Goal: Information Seeking & Learning: Learn about a topic

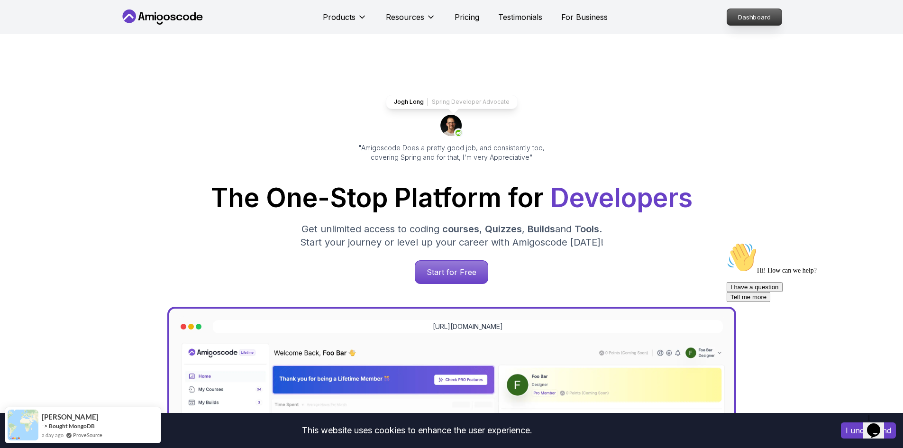
click at [751, 17] on p "Dashboard" at bounding box center [754, 17] width 55 height 16
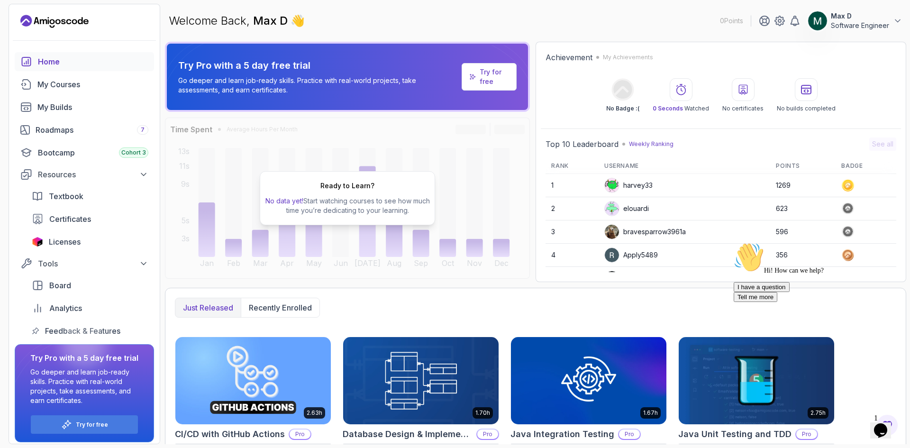
click at [826, 18] on img at bounding box center [817, 20] width 19 height 19
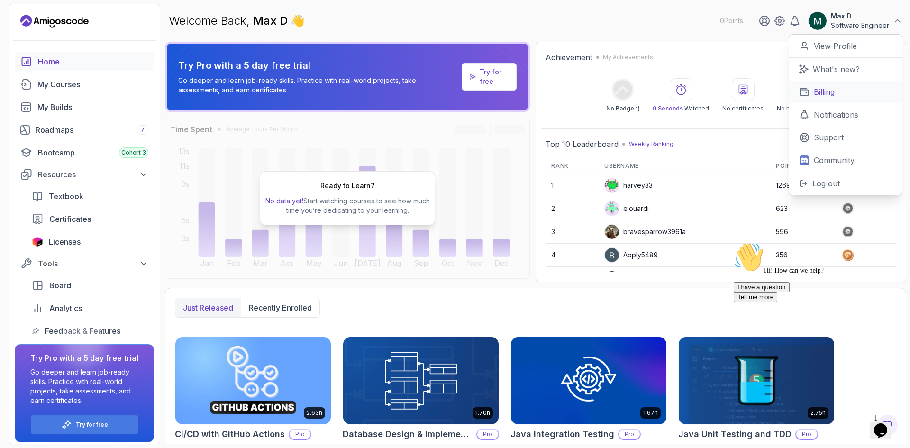
click at [836, 92] on link "Billing" at bounding box center [845, 92] width 113 height 23
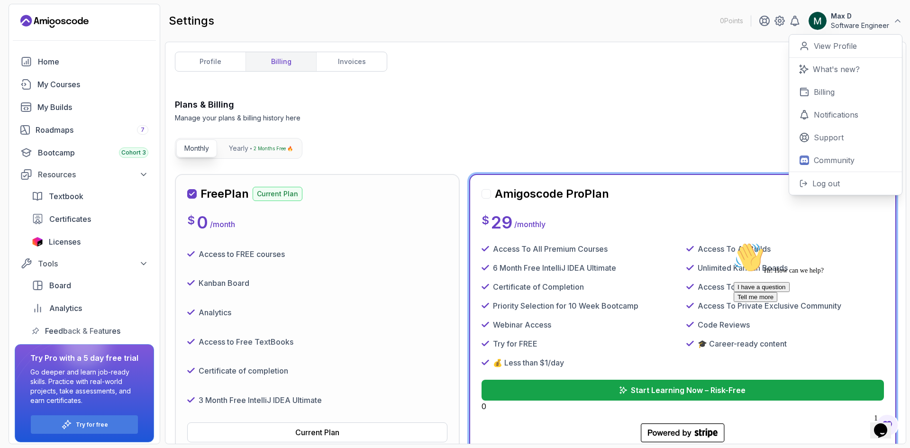
click at [274, 63] on link "billing" at bounding box center [281, 61] width 71 height 19
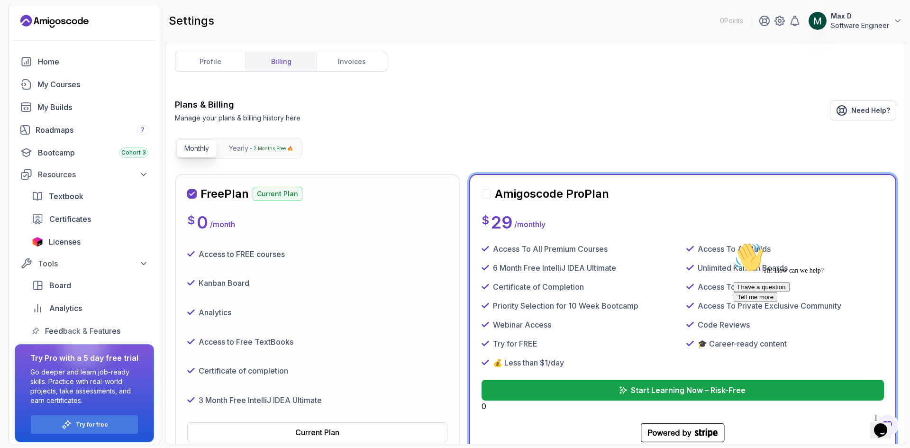
click at [288, 60] on link "billing" at bounding box center [281, 61] width 71 height 19
click at [881, 22] on p "Software Engineer" at bounding box center [860, 25] width 58 height 9
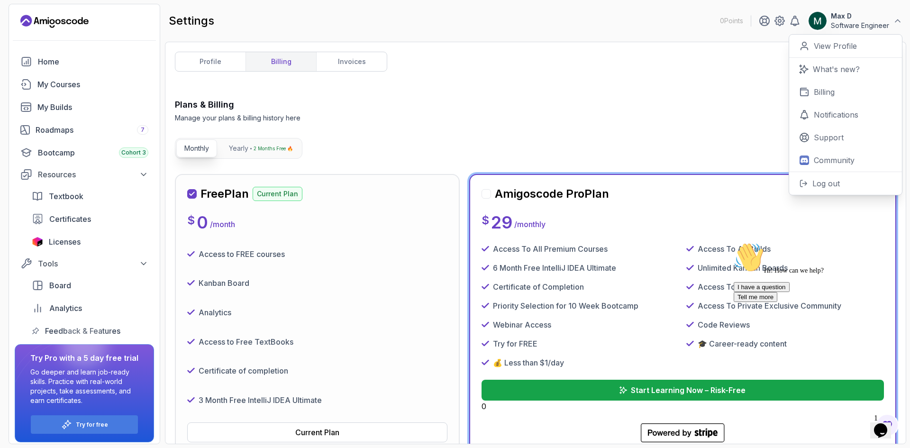
click at [343, 109] on div "Plans & Billing Manage your plans & billing history here Need Help?" at bounding box center [535, 110] width 721 height 25
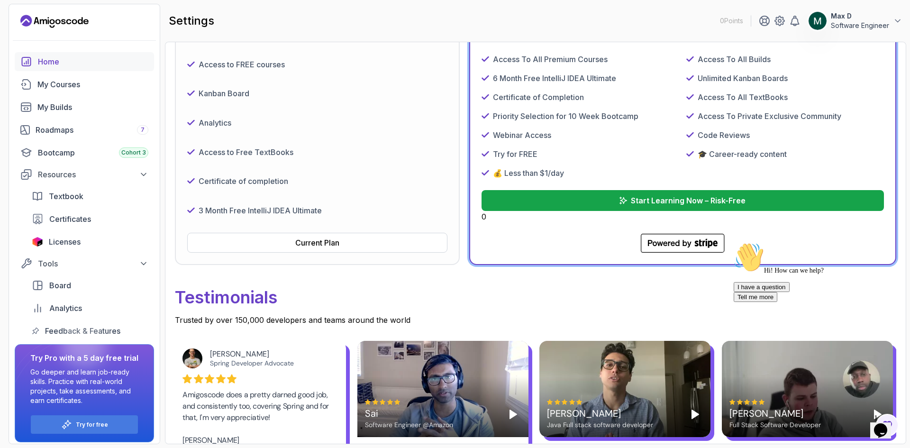
click at [57, 65] on div "Home" at bounding box center [93, 61] width 110 height 11
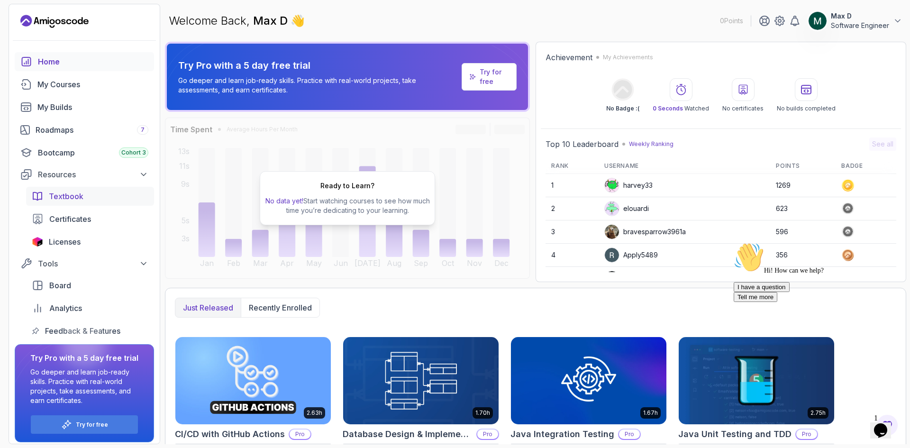
click at [66, 196] on span "Textbook" at bounding box center [66, 196] width 35 height 11
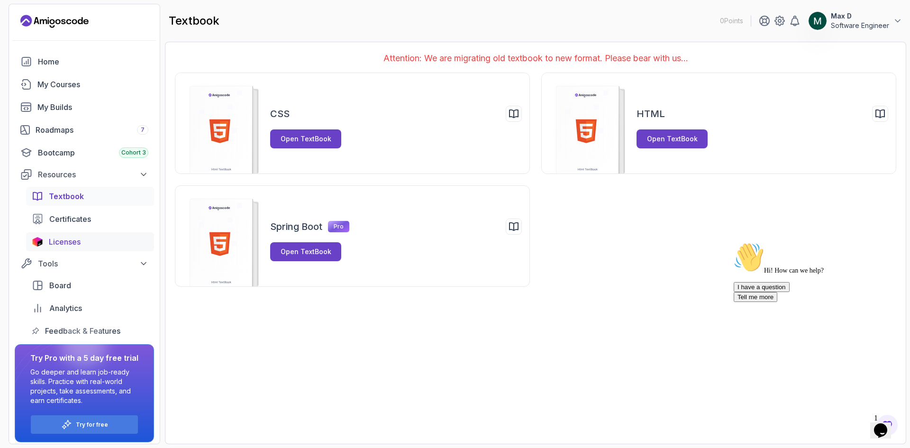
click at [73, 243] on span "Licenses" at bounding box center [65, 241] width 32 height 11
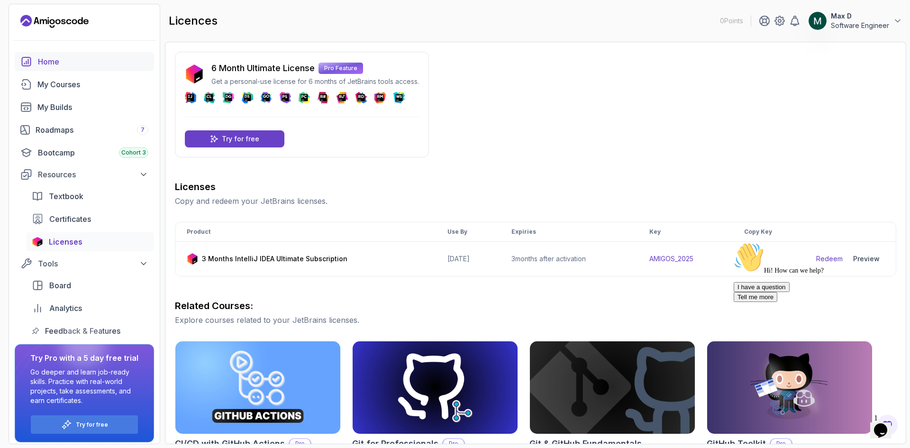
click at [62, 65] on div "Home" at bounding box center [93, 61] width 110 height 11
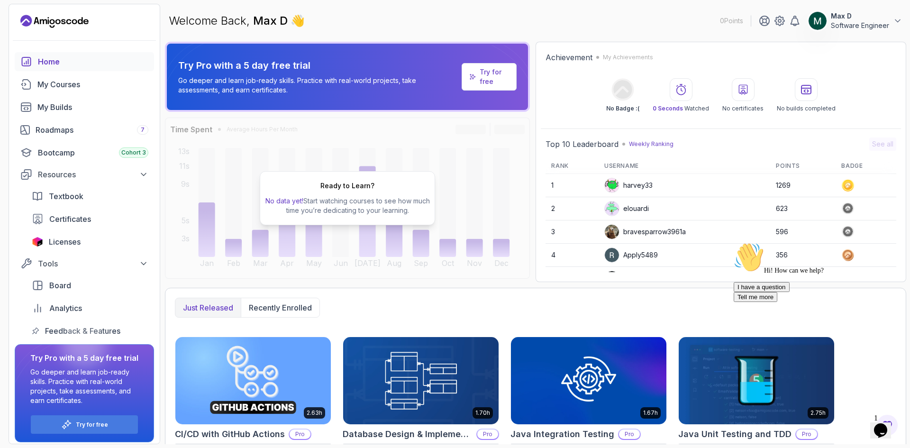
click at [492, 85] on p "Try for free" at bounding box center [494, 76] width 29 height 19
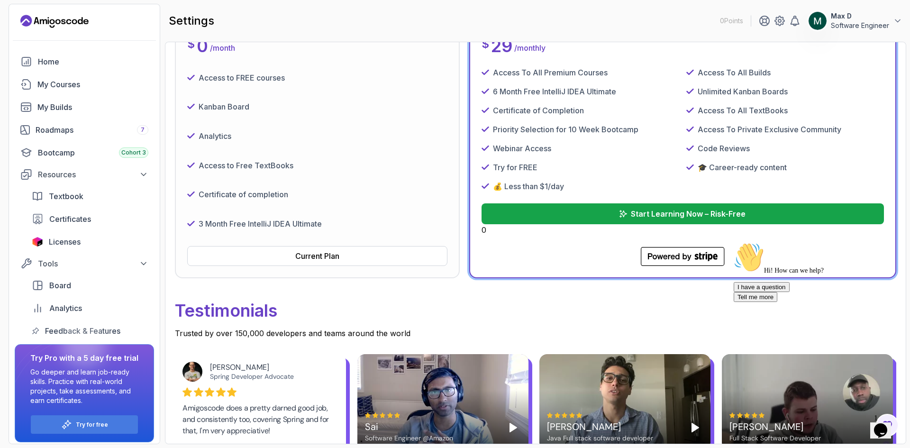
scroll to position [190, 0]
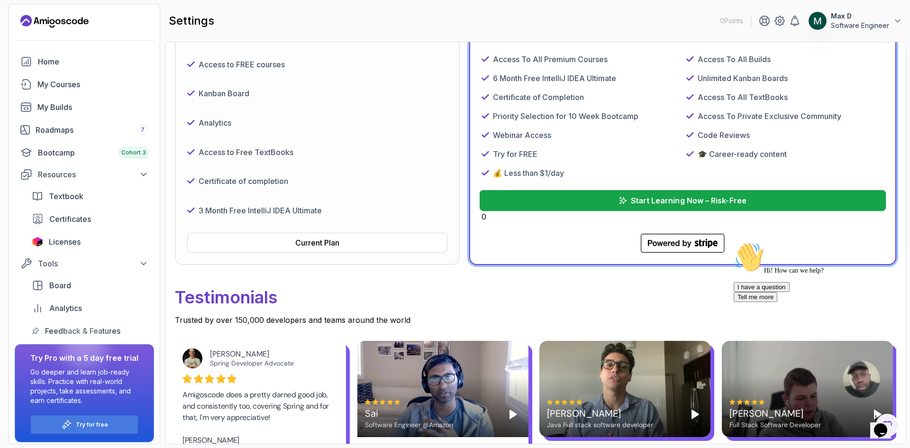
click at [637, 200] on p "Start Learning Now – Risk-Free" at bounding box center [688, 200] width 116 height 11
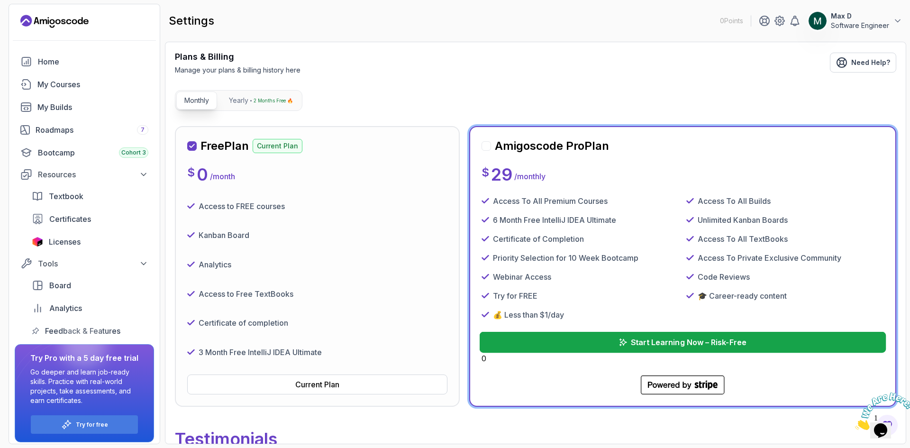
scroll to position [47, 0]
click at [618, 345] on button "Start Learning Now – Risk-Free" at bounding box center [683, 342] width 407 height 21
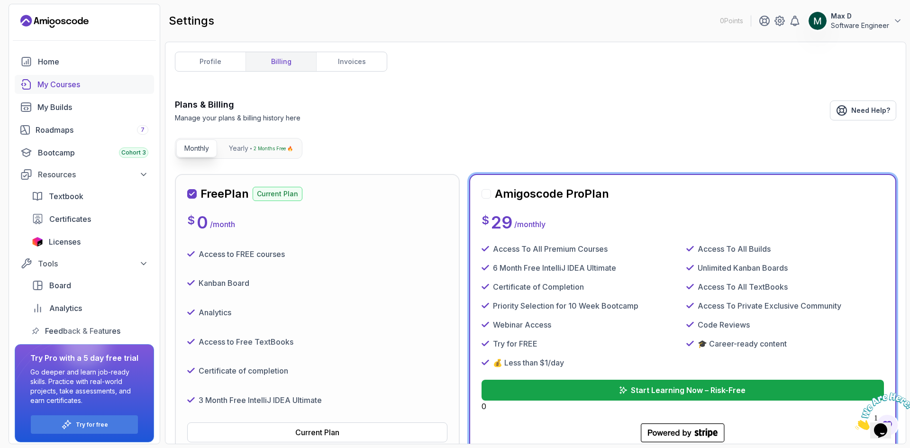
click at [58, 86] on div "My Courses" at bounding box center [92, 84] width 111 height 11
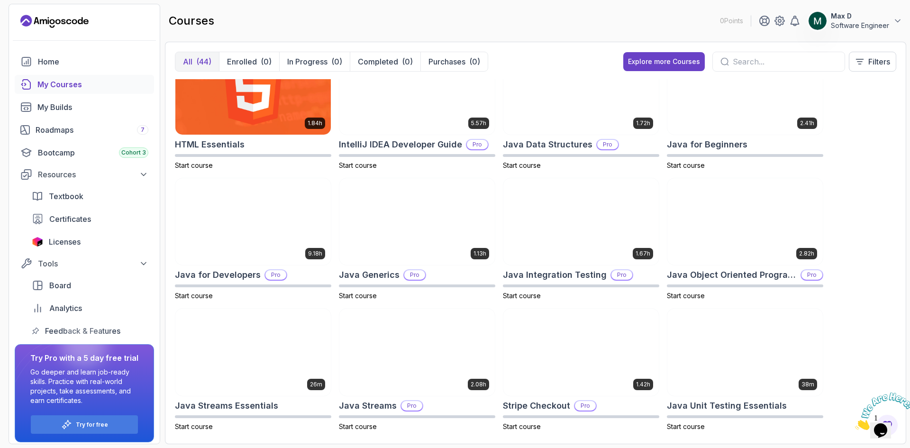
scroll to position [375, 0]
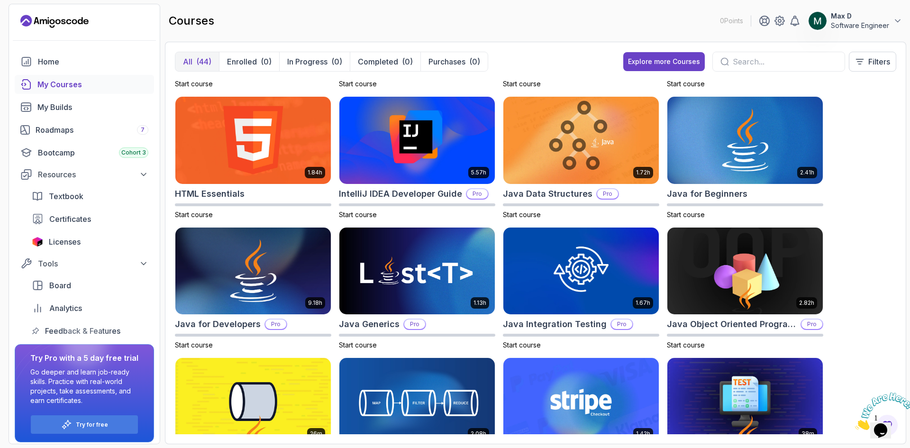
click at [756, 64] on input "text" at bounding box center [785, 61] width 104 height 11
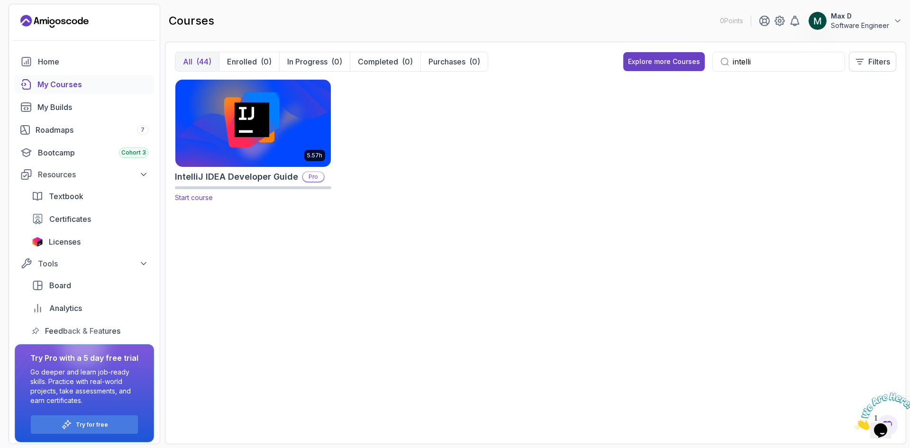
type input "intelli"
click at [215, 151] on img at bounding box center [253, 122] width 163 height 91
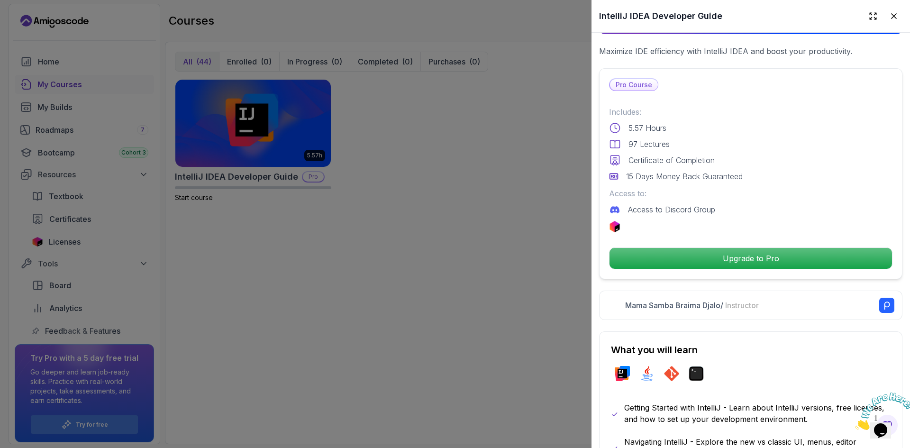
scroll to position [237, 0]
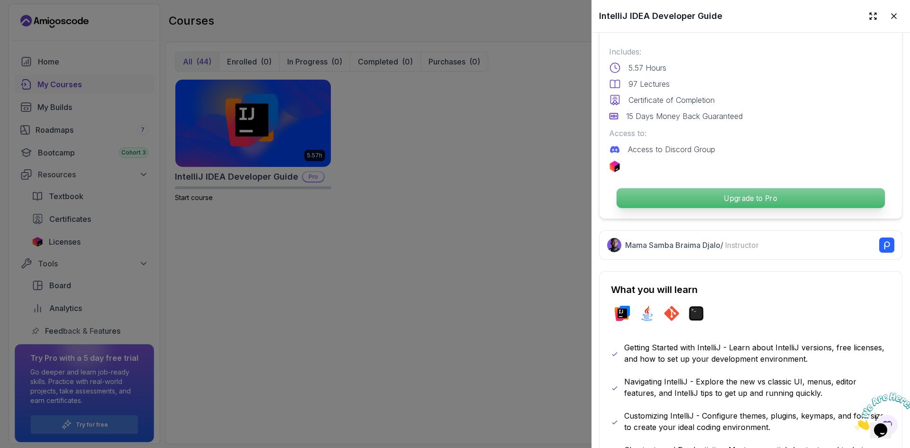
click at [719, 197] on p "Upgrade to Pro" at bounding box center [751, 198] width 268 height 20
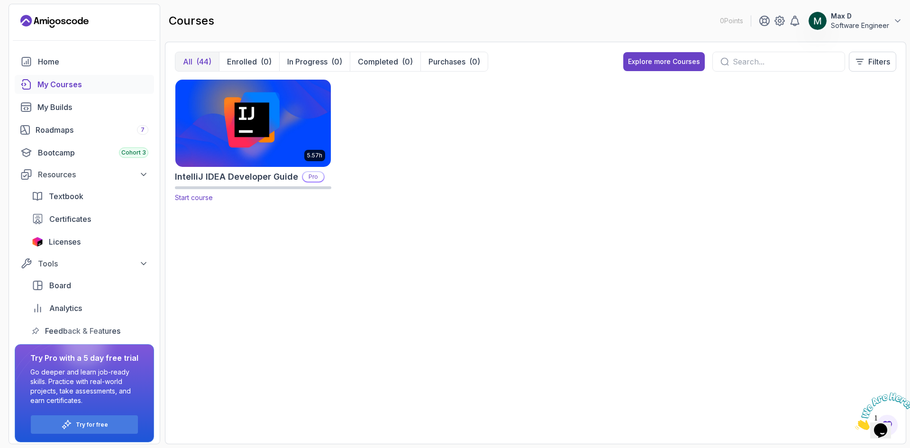
click at [200, 198] on span "Start course" at bounding box center [194, 197] width 38 height 8
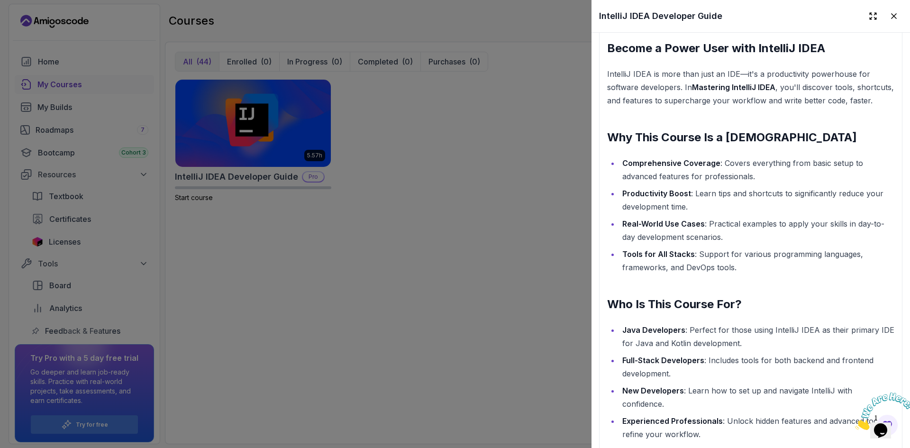
scroll to position [1274, 0]
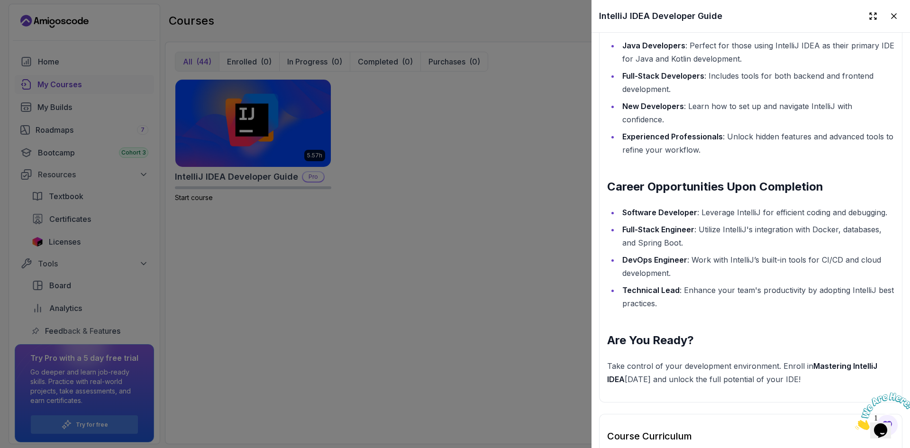
click at [277, 18] on div at bounding box center [455, 224] width 910 height 448
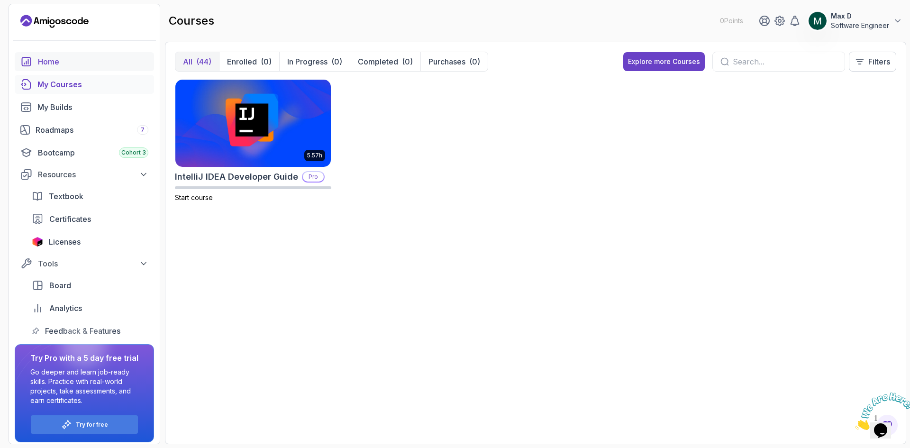
click at [60, 63] on div "Home" at bounding box center [93, 61] width 110 height 11
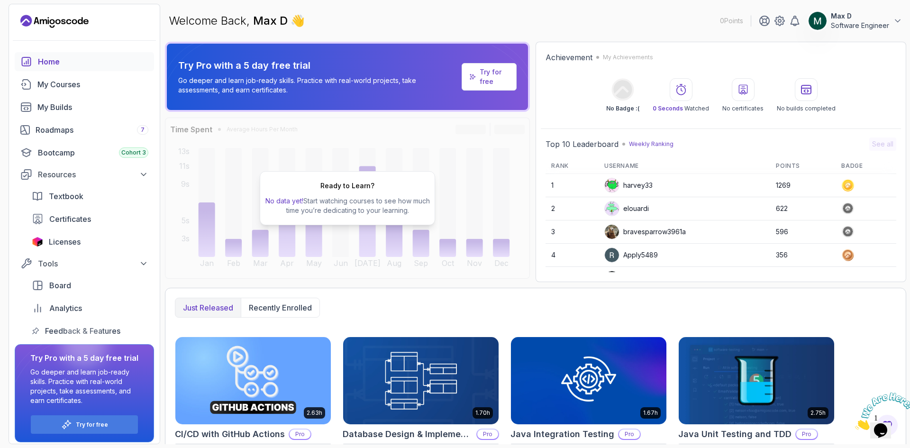
click at [492, 80] on p "Try for free" at bounding box center [494, 76] width 29 height 19
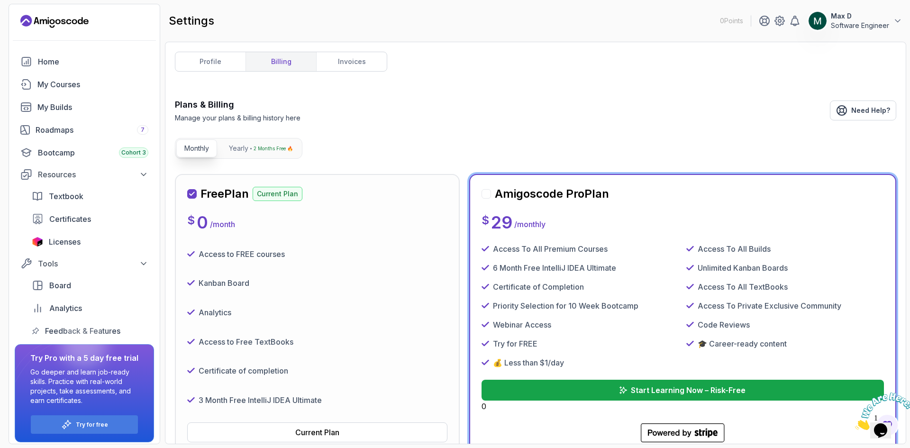
scroll to position [47, 0]
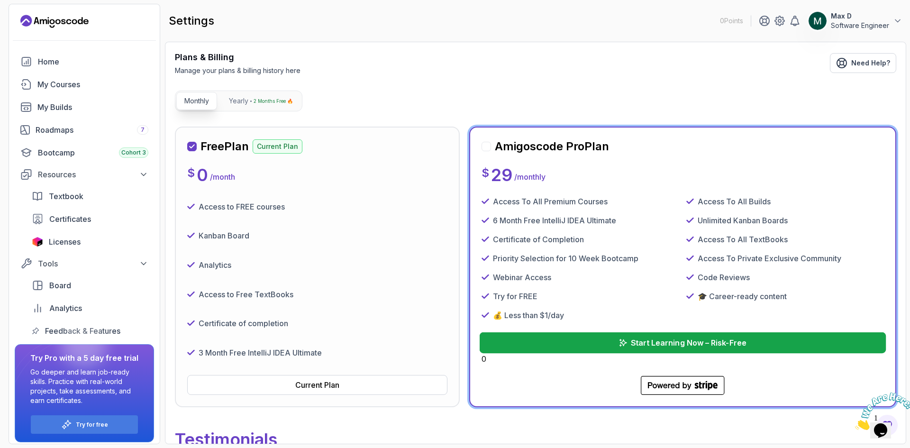
click at [572, 336] on button "Start Learning Now – Risk-Free" at bounding box center [683, 342] width 407 height 21
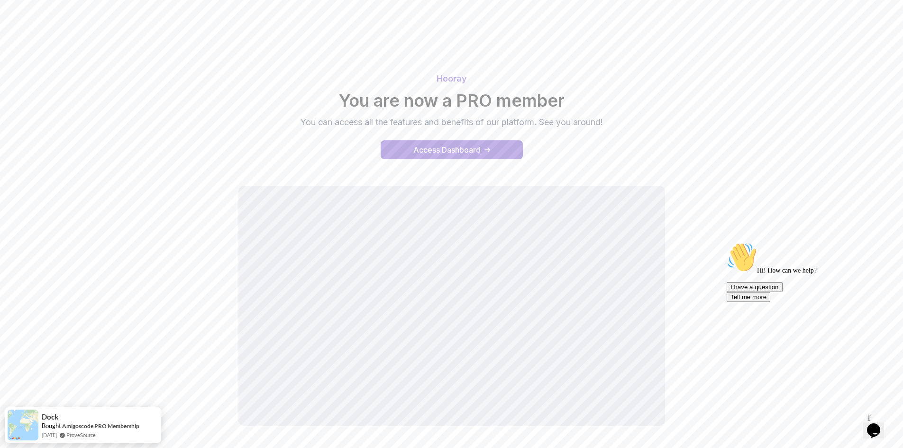
click at [586, 142] on body "Hooray You are now a PRO member You can access all the features and benefits of…" at bounding box center [451, 243] width 903 height 486
click at [676, 95] on h2 "You are now a PRO member" at bounding box center [452, 100] width 664 height 19
click at [456, 152] on div "Access Dashboard" at bounding box center [446, 149] width 67 height 11
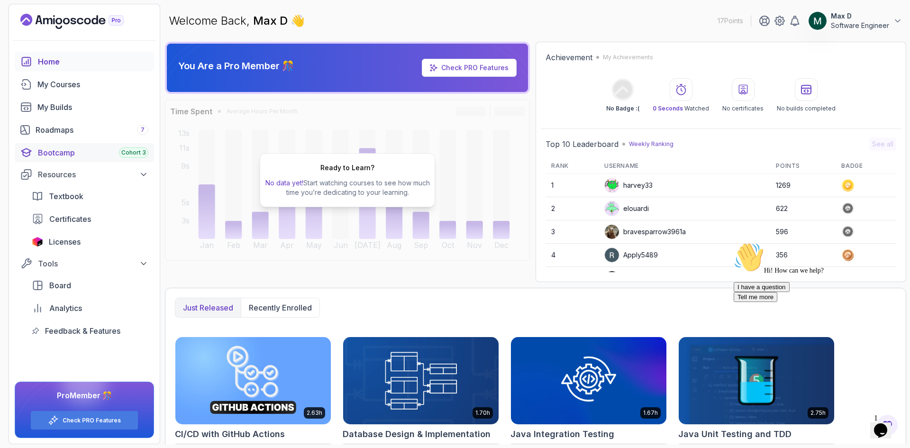
click at [139, 150] on span "Cohort 3" at bounding box center [133, 153] width 25 height 8
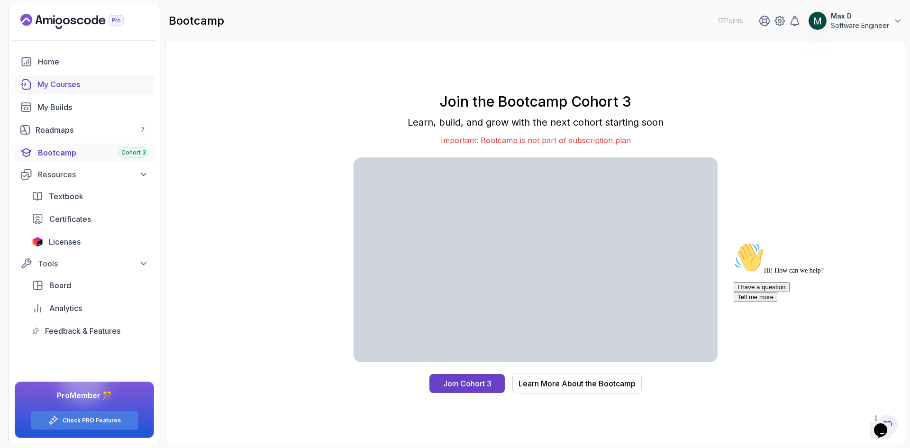
click at [52, 80] on div "My Courses" at bounding box center [92, 84] width 111 height 11
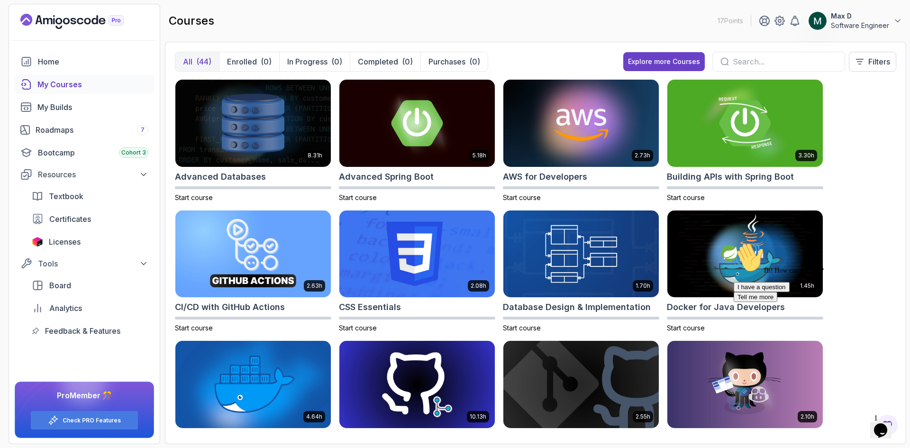
click at [784, 56] on input "text" at bounding box center [785, 61] width 104 height 11
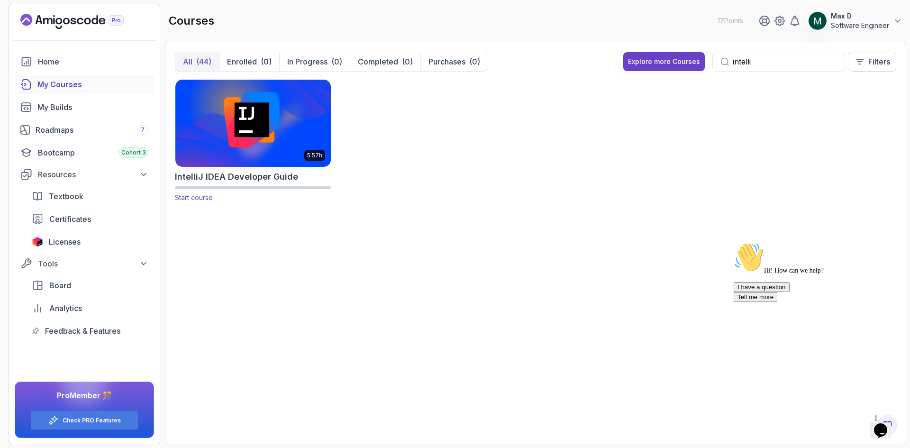
type input "intelli"
click at [255, 130] on img at bounding box center [253, 122] width 163 height 91
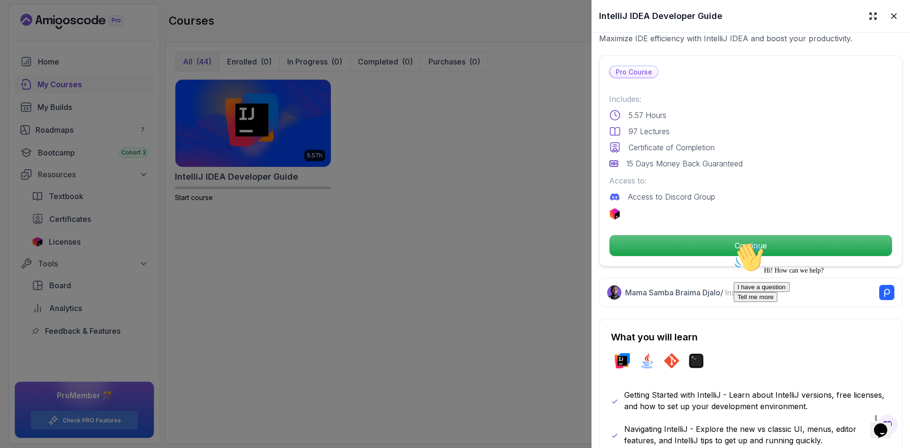
scroll to position [142, 0]
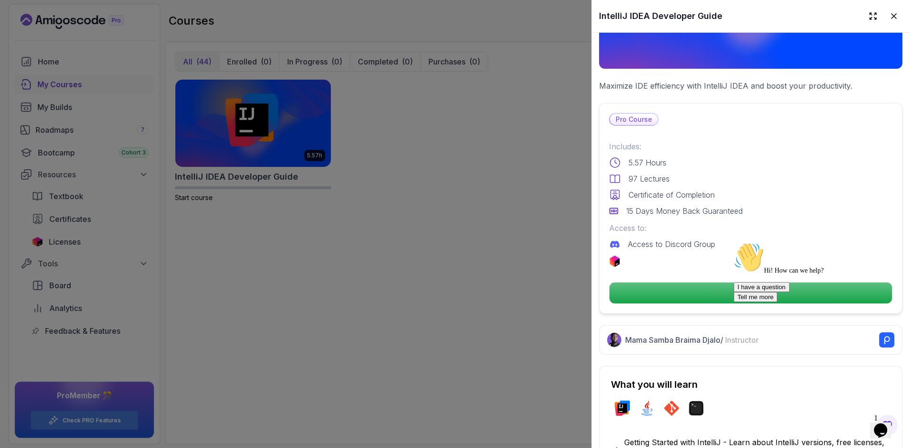
click at [735, 287] on div "Hi! How can we help? I have a question Tell me more" at bounding box center [819, 272] width 171 height 60
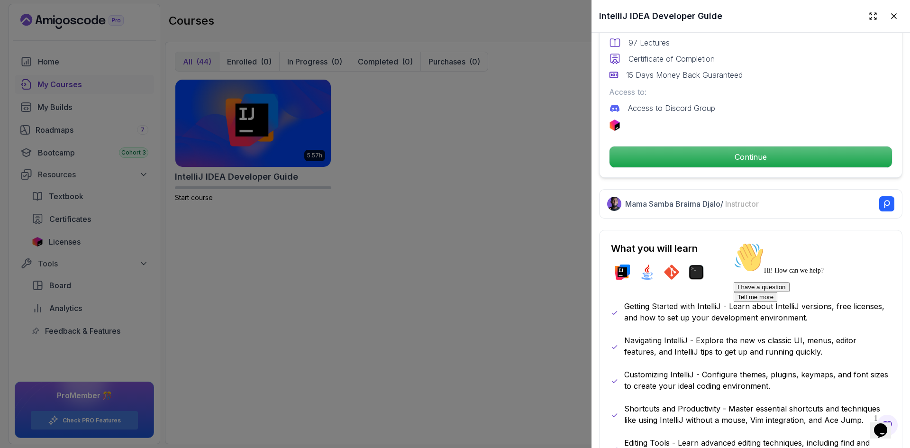
scroll to position [89, 0]
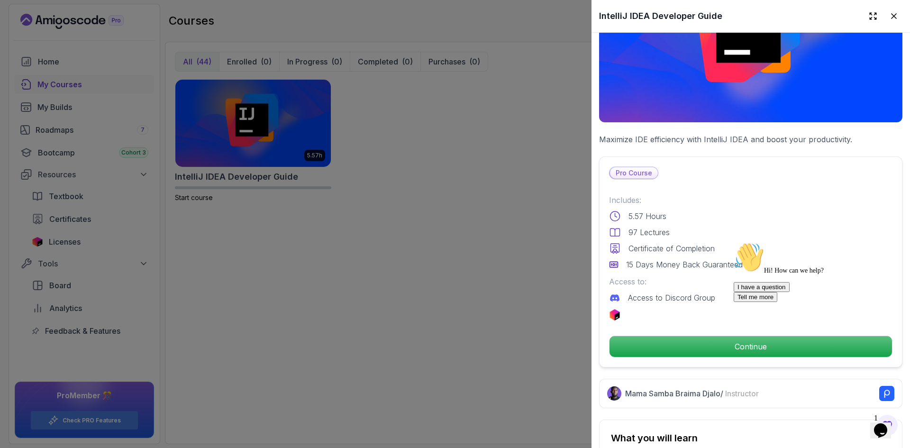
click at [735, 274] on div "Hi! How can we help?" at bounding box center [819, 258] width 171 height 32
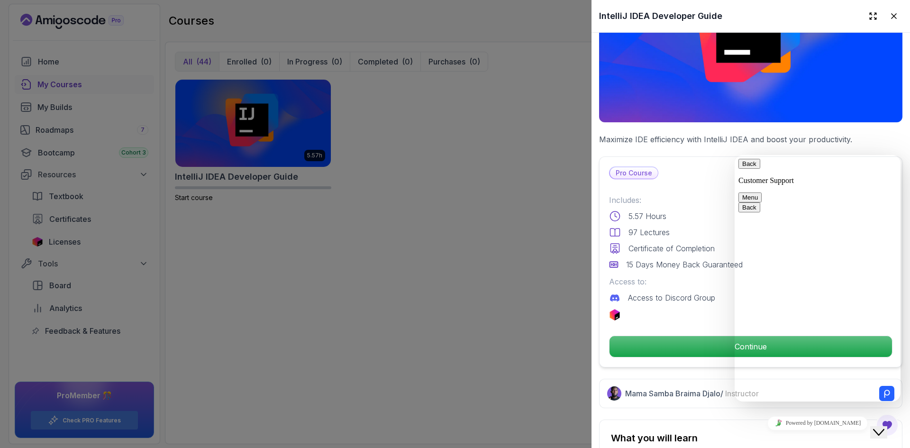
click at [688, 210] on div "5.57 Hours" at bounding box center [750, 215] width 283 height 11
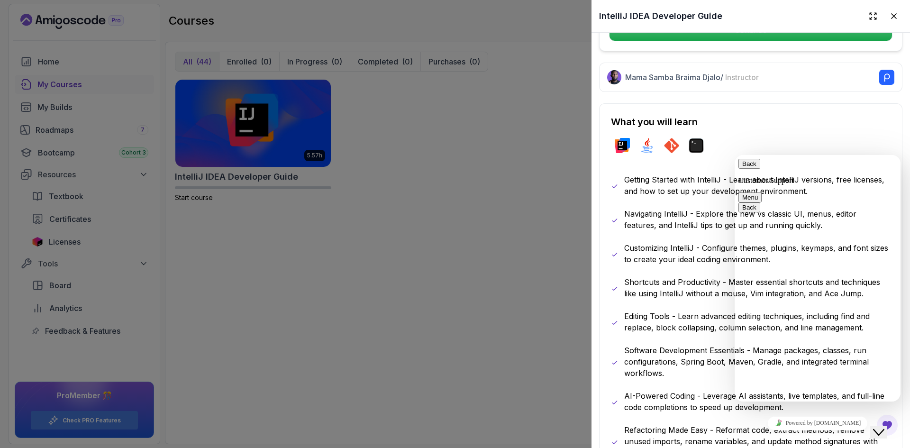
scroll to position [563, 0]
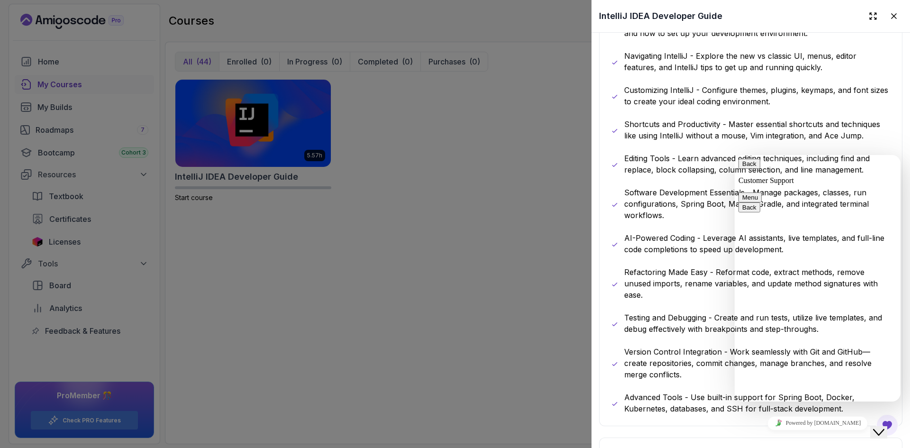
click at [748, 168] on button "Back" at bounding box center [749, 164] width 22 height 10
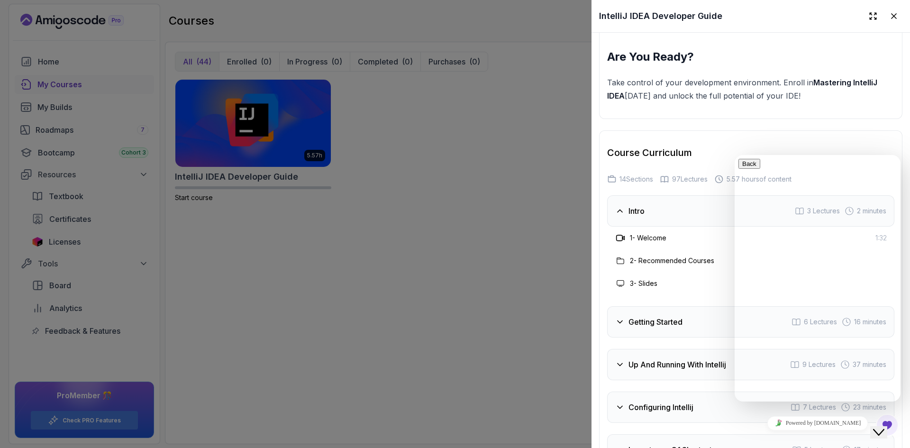
scroll to position [1700, 0]
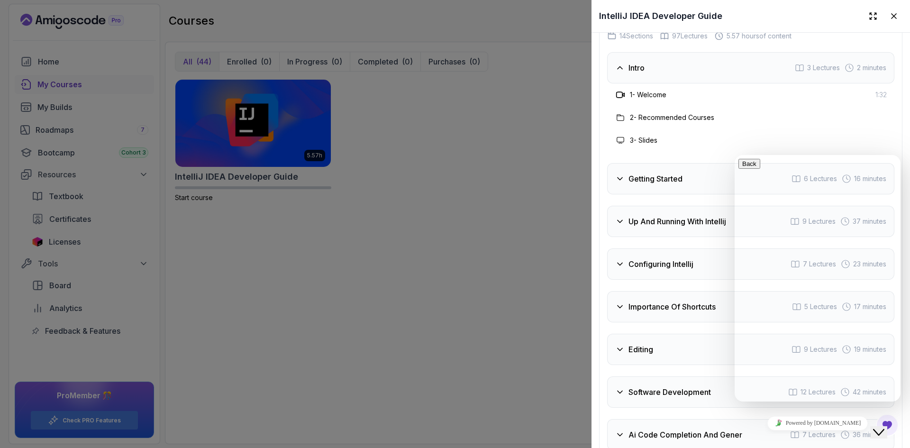
click at [636, 73] on h3 "Intro" at bounding box center [636, 67] width 16 height 11
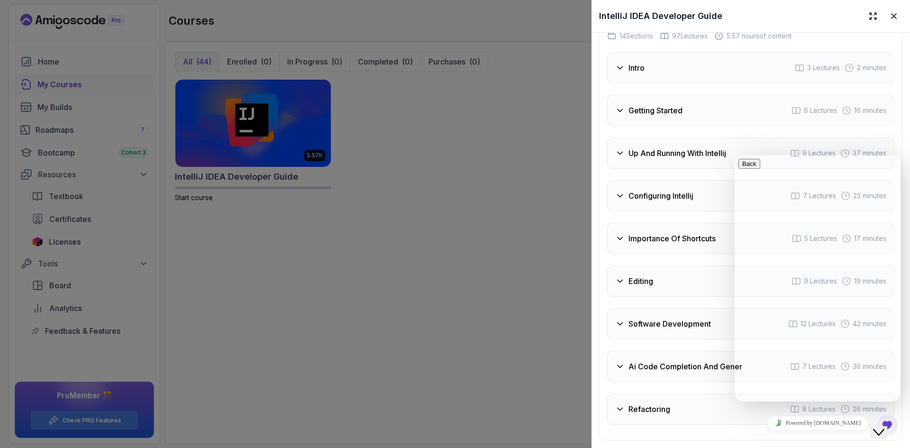
click at [636, 73] on h3 "Intro" at bounding box center [636, 67] width 16 height 11
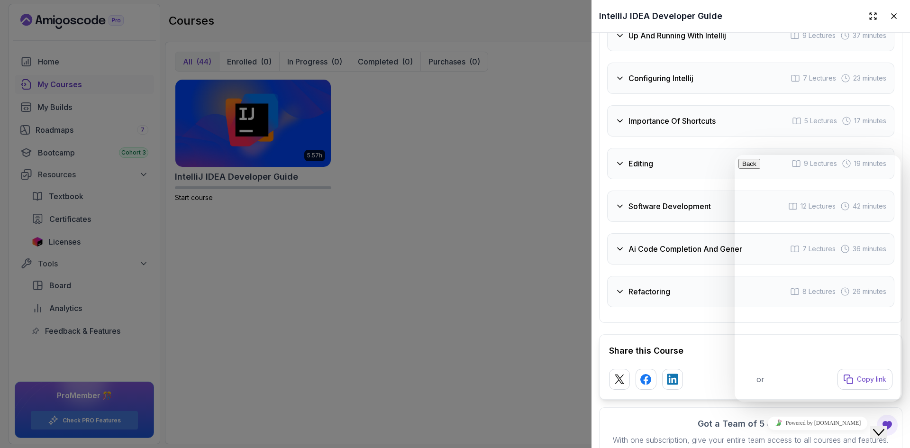
scroll to position [1937, 0]
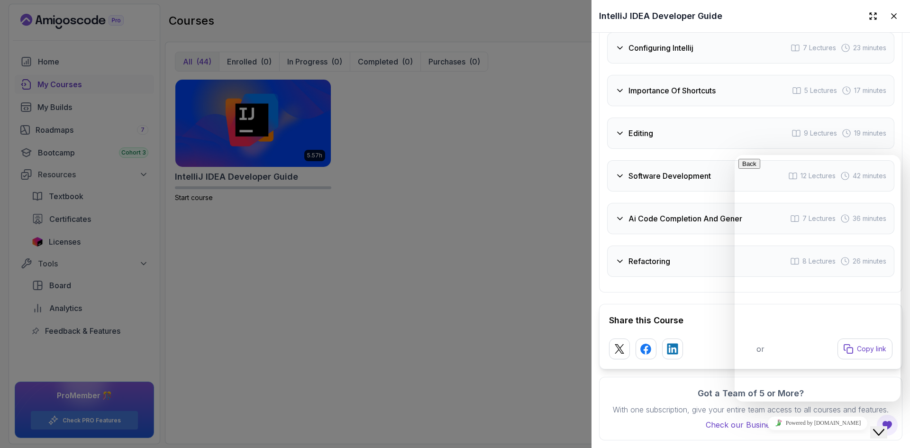
click at [878, 427] on div "Close Chat This icon closes the chat window." at bounding box center [878, 432] width 11 height 11
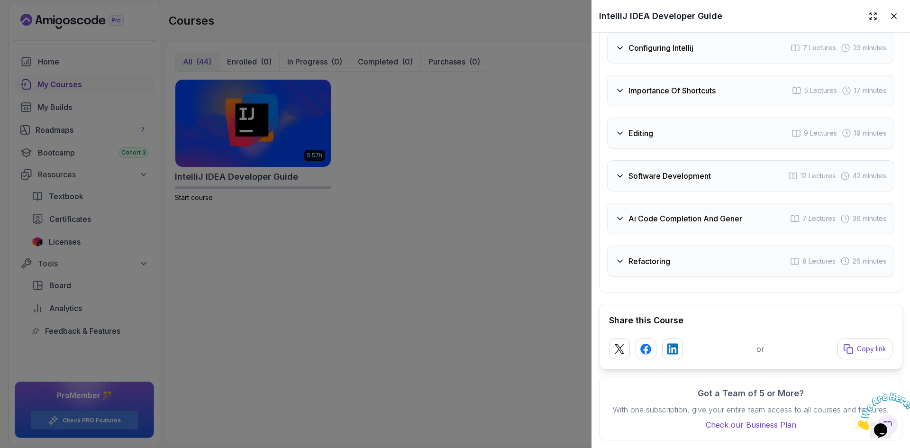
click at [46, 64] on div at bounding box center [455, 224] width 910 height 448
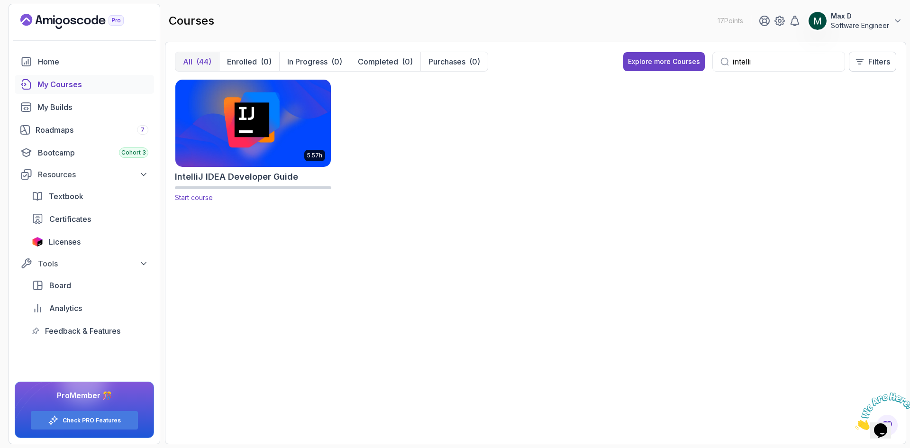
click at [195, 196] on span "Start course" at bounding box center [194, 197] width 38 height 8
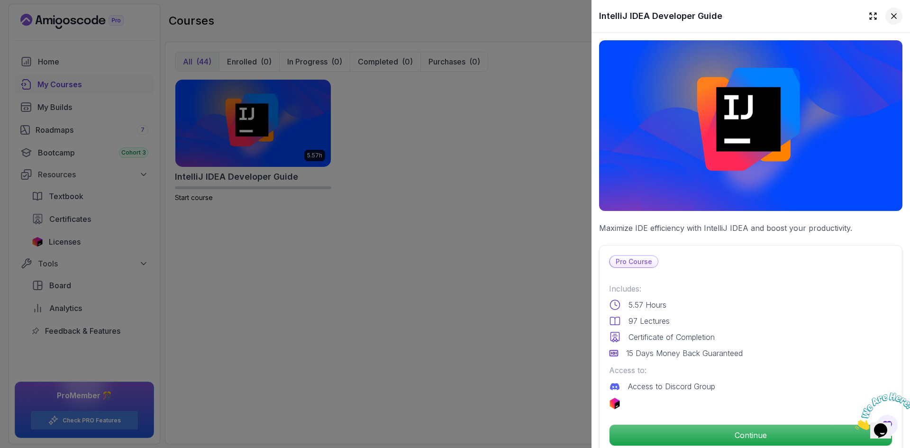
click at [889, 18] on icon at bounding box center [893, 15] width 9 height 9
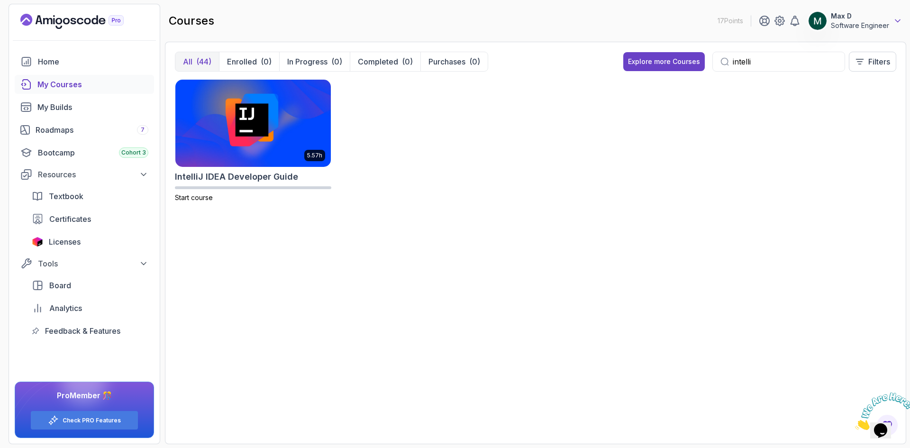
click at [893, 22] on icon at bounding box center [897, 20] width 9 height 9
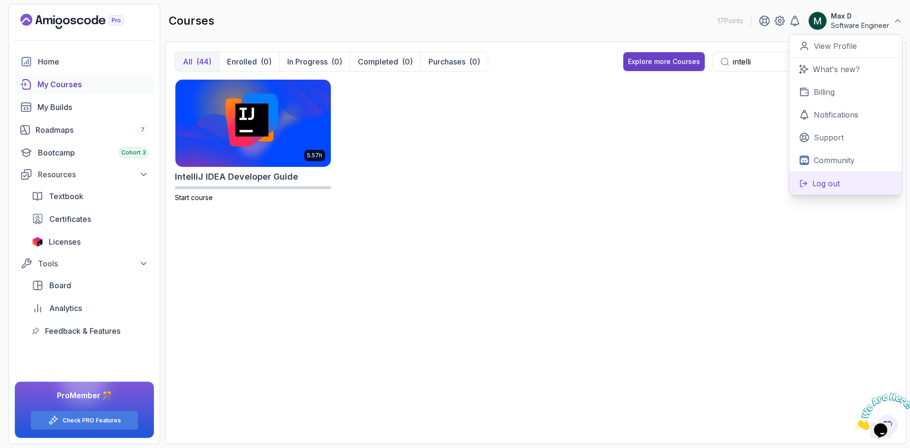
click at [835, 182] on p "Log out" at bounding box center [825, 183] width 27 height 11
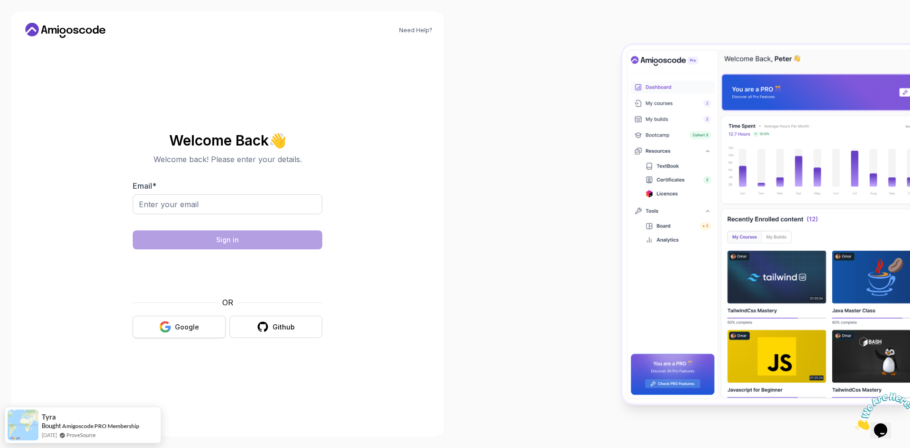
click at [191, 323] on div "Google" at bounding box center [187, 326] width 24 height 9
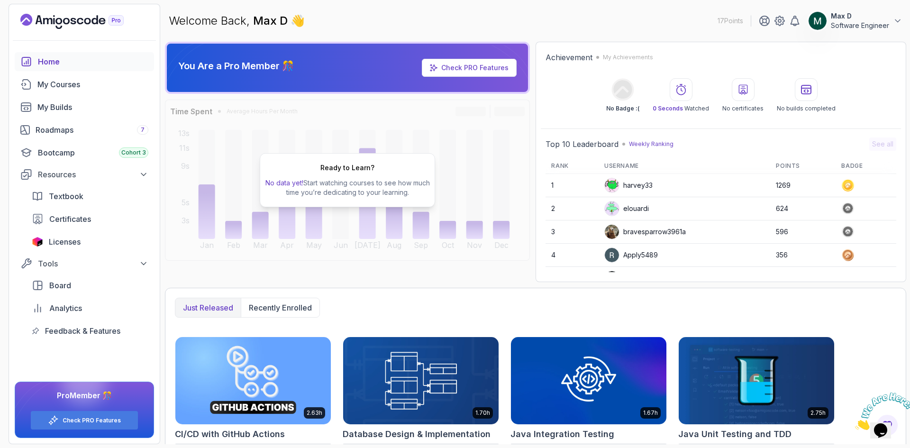
click at [884, 22] on p "Software Engineer" at bounding box center [860, 25] width 58 height 9
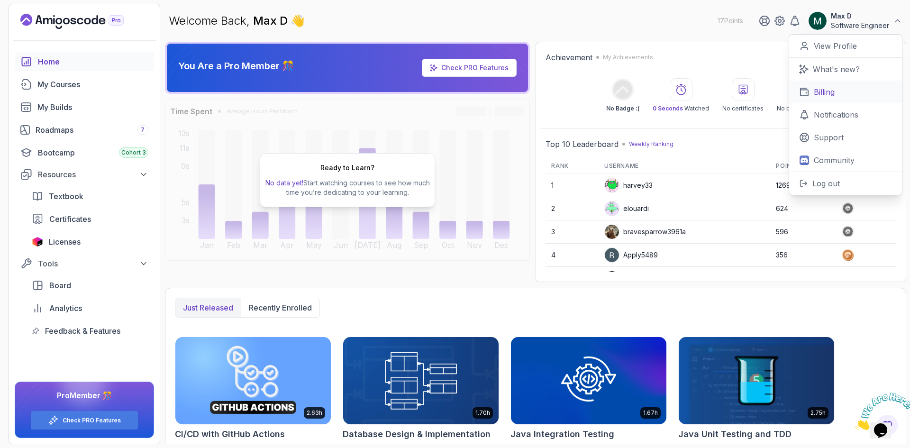
click at [823, 94] on p "Billing" at bounding box center [824, 91] width 21 height 11
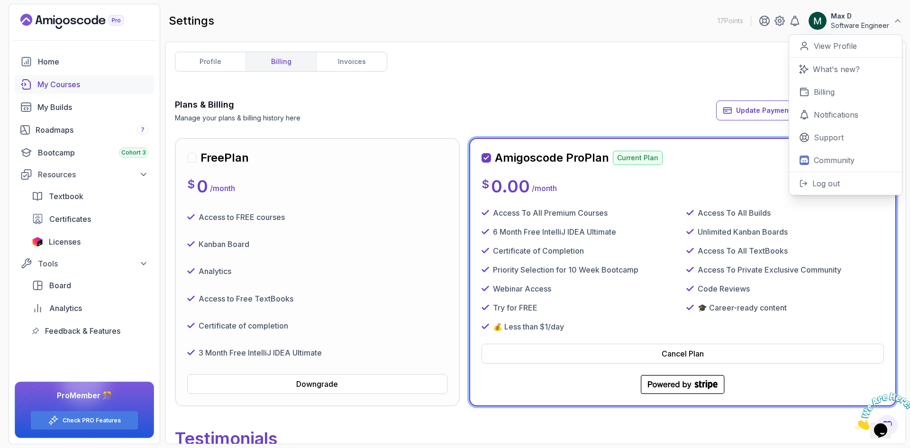
click at [56, 85] on div "My Courses" at bounding box center [92, 84] width 111 height 11
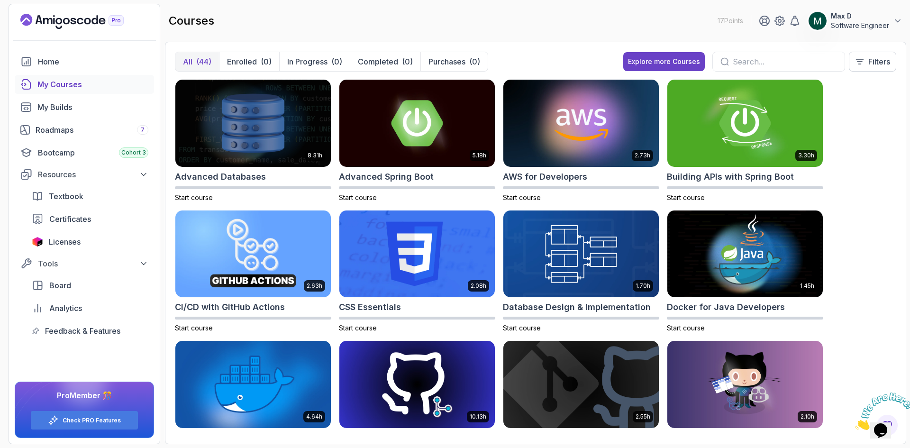
click at [736, 57] on input "text" at bounding box center [785, 61] width 104 height 11
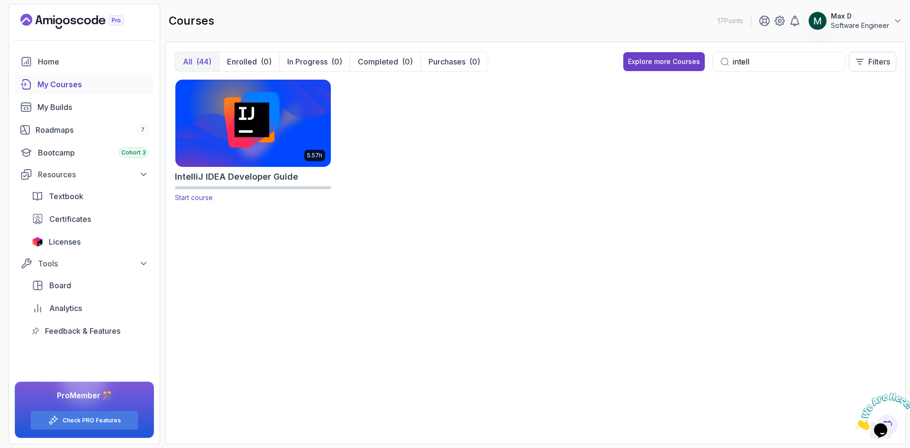
type input "intell"
click at [250, 99] on img at bounding box center [253, 122] width 163 height 91
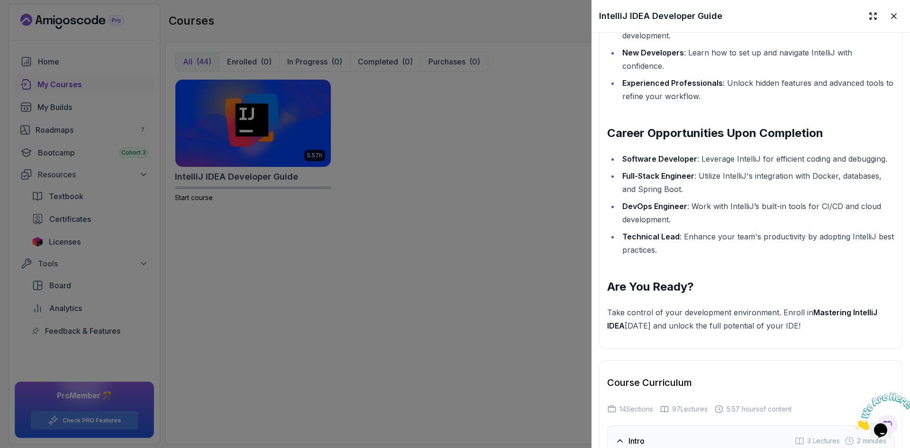
scroll to position [1517, 0]
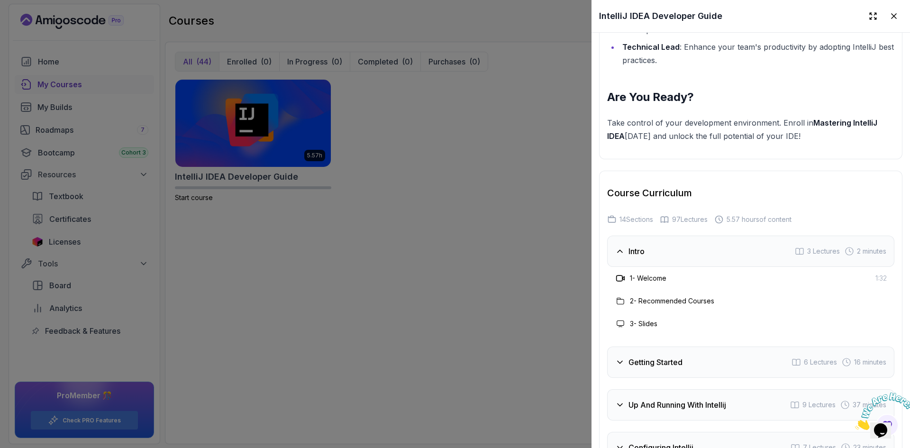
click at [628, 257] on div "Intro" at bounding box center [629, 251] width 29 height 11
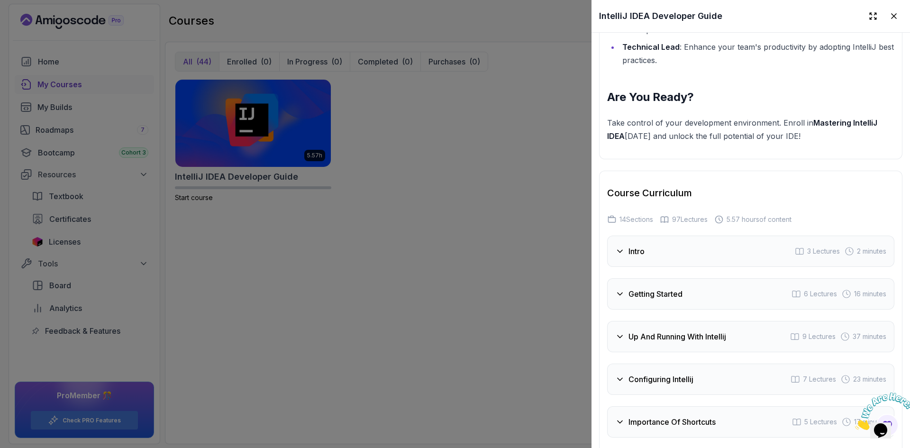
click at [636, 257] on h3 "Intro" at bounding box center [636, 251] width 16 height 11
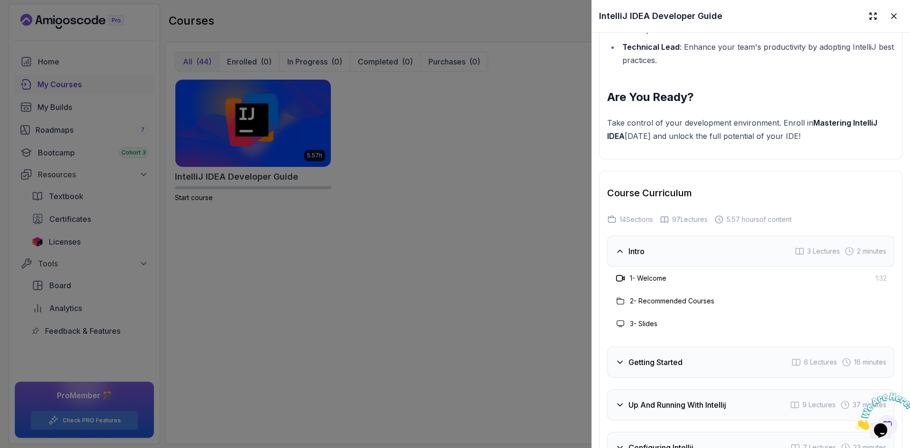
click at [815, 256] on span "3 Lectures" at bounding box center [823, 250] width 33 height 9
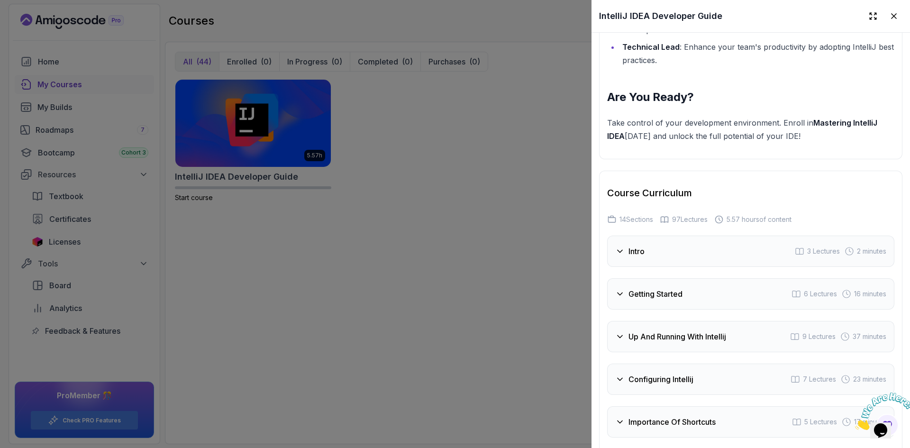
click at [815, 256] on span "3 Lectures" at bounding box center [823, 250] width 33 height 9
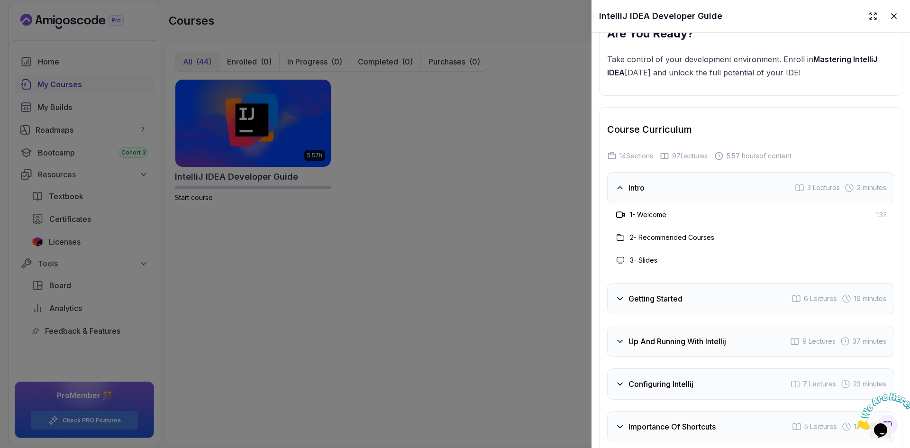
scroll to position [1754, 0]
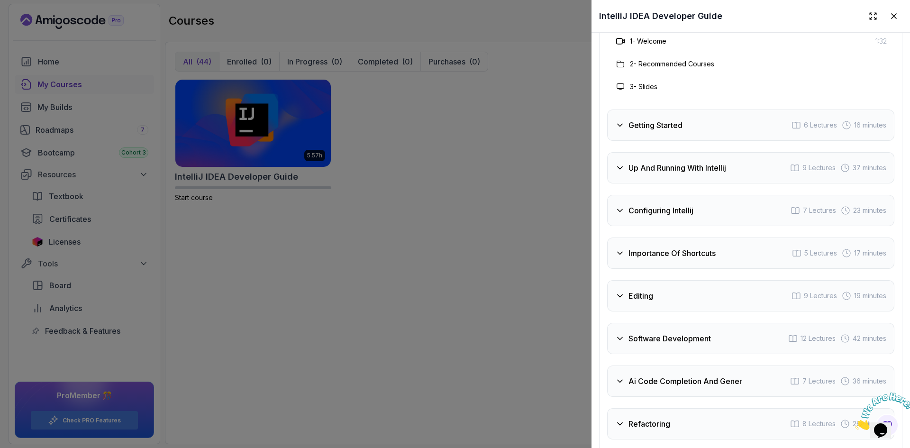
click at [630, 131] on h3 "Getting Started" at bounding box center [655, 124] width 54 height 11
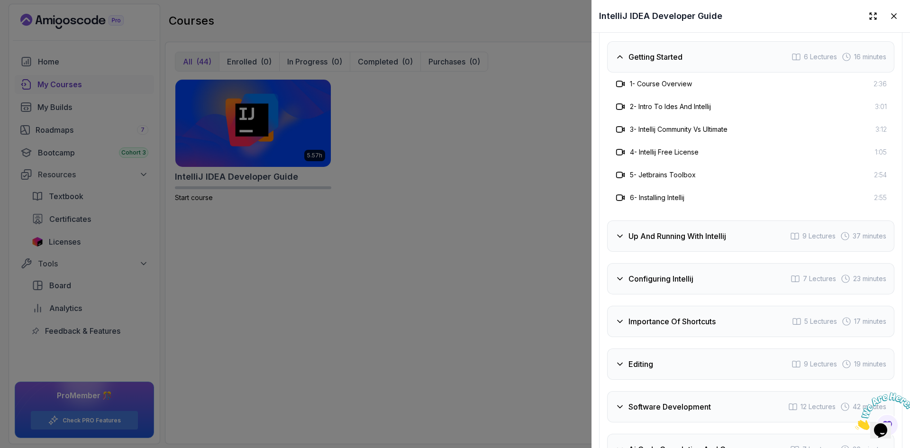
click at [654, 89] on h3 "1 - Course Overview" at bounding box center [661, 83] width 62 height 9
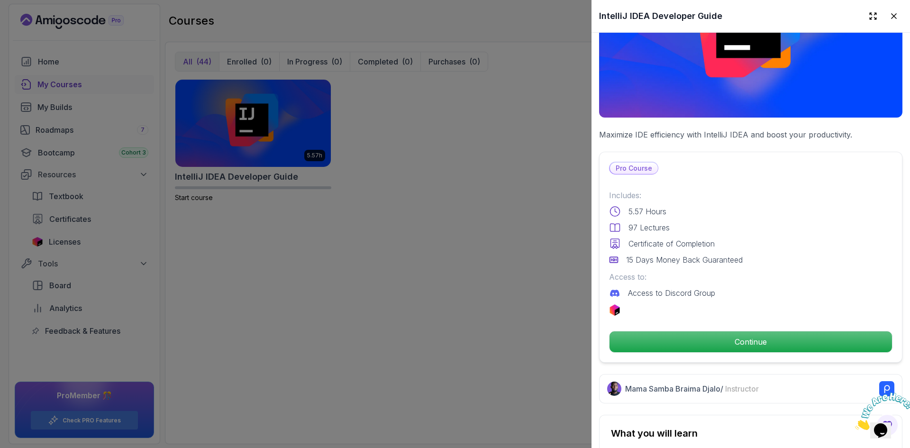
scroll to position [190, 0]
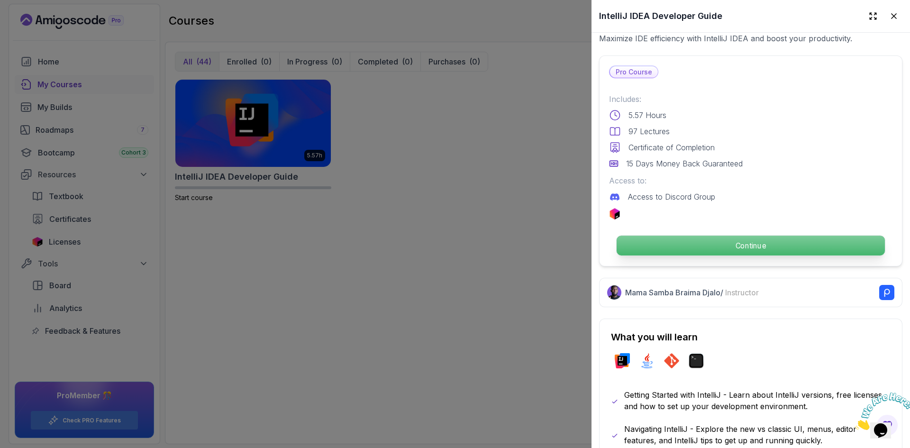
click at [750, 236] on p "Continue" at bounding box center [751, 246] width 268 height 20
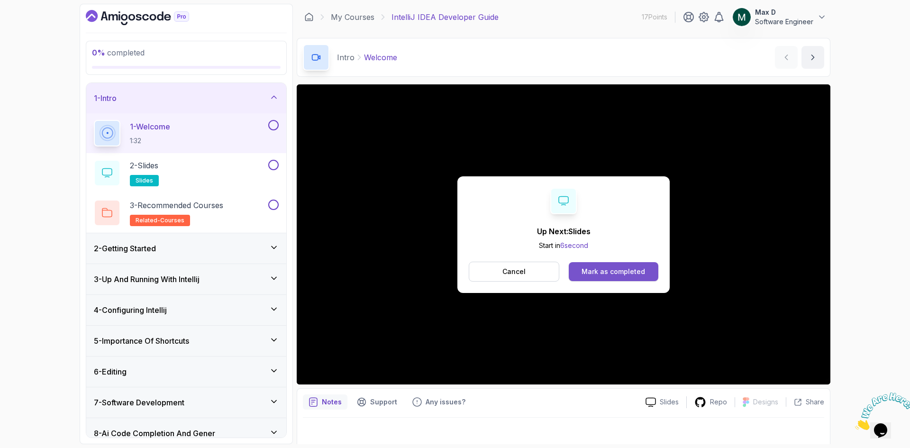
click at [624, 268] on div "Mark as completed" at bounding box center [614, 271] width 64 height 9
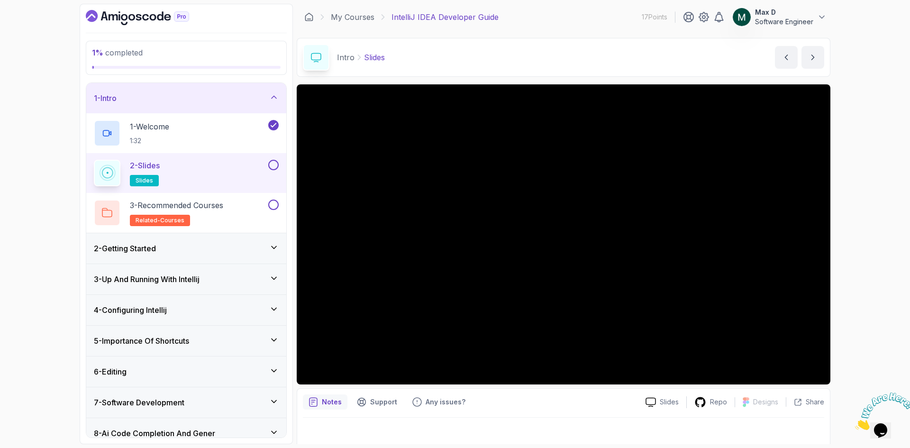
click at [275, 166] on button at bounding box center [273, 165] width 10 height 10
click at [819, 63] on button "next content" at bounding box center [812, 57] width 23 height 23
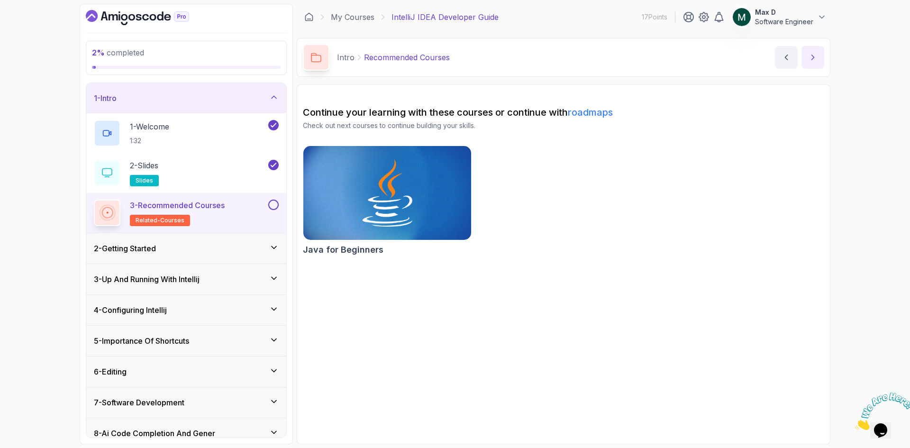
click at [813, 62] on icon "next content" at bounding box center [812, 57] width 9 height 9
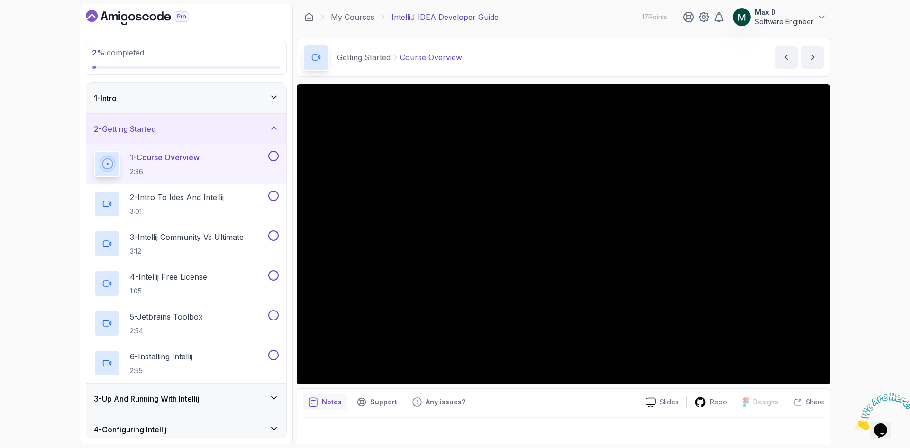
click at [278, 96] on icon at bounding box center [273, 96] width 9 height 9
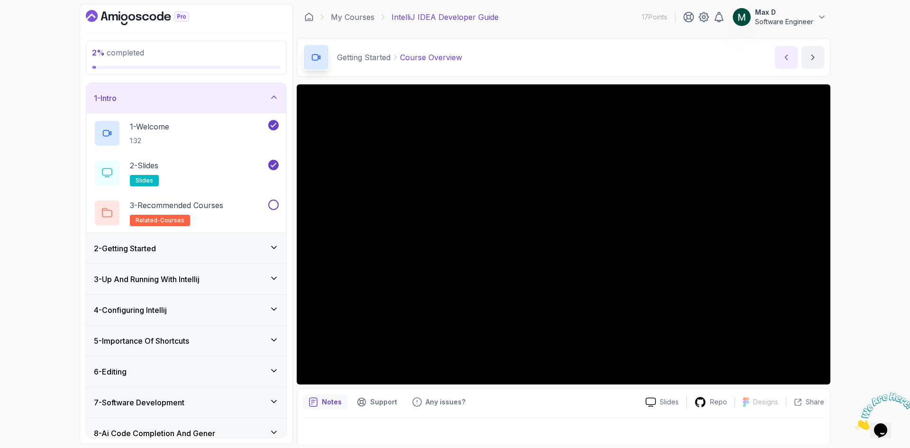
click at [787, 57] on icon "previous content" at bounding box center [786, 57] width 9 height 9
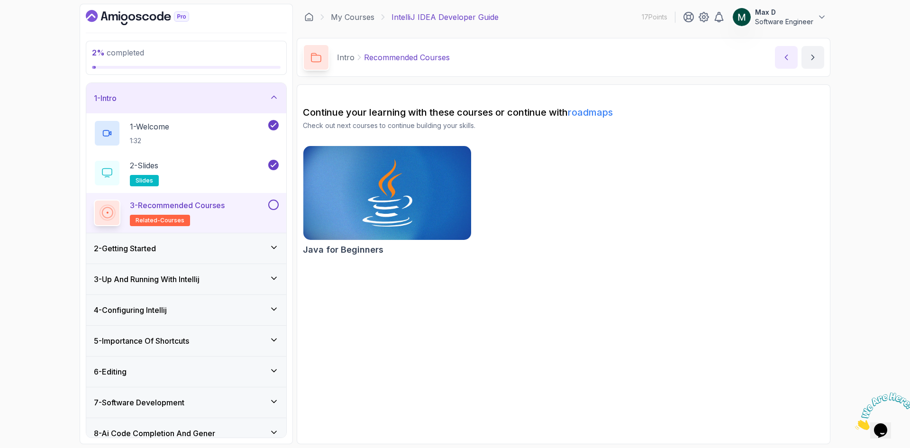
click at [787, 57] on icon "previous content" at bounding box center [786, 57] width 9 height 9
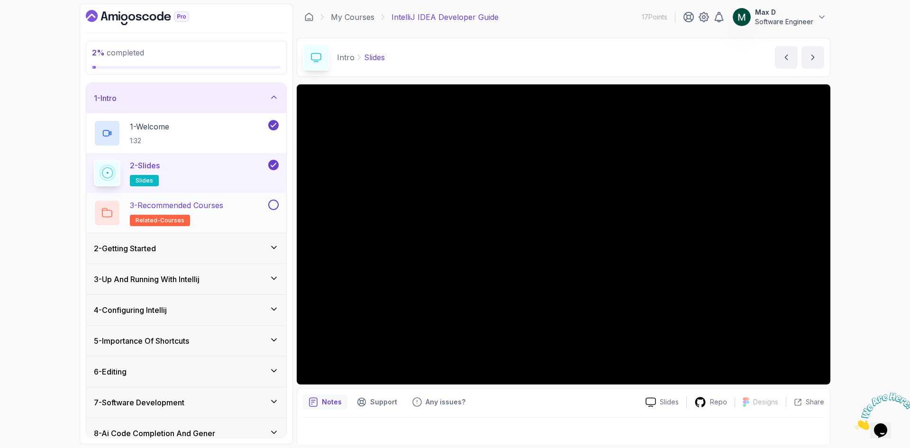
click at [273, 204] on button at bounding box center [273, 205] width 10 height 10
click at [273, 164] on icon at bounding box center [273, 164] width 9 height 9
click at [274, 165] on button at bounding box center [273, 165] width 10 height 10
click at [211, 207] on p "3 - Recommended Courses" at bounding box center [176, 205] width 93 height 11
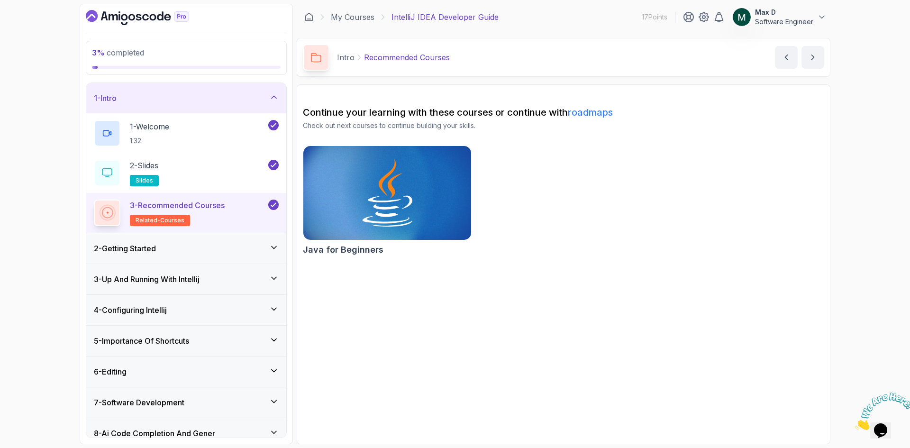
click at [276, 246] on icon at bounding box center [273, 247] width 9 height 9
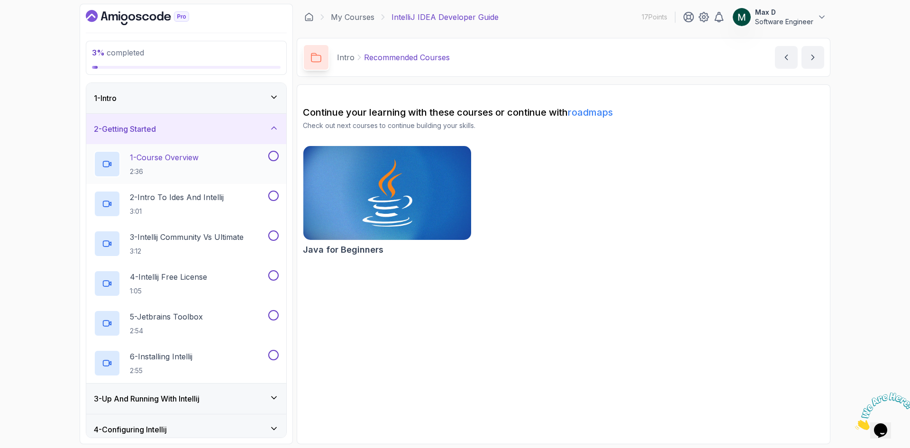
click at [273, 156] on button at bounding box center [273, 156] width 10 height 10
click at [275, 155] on icon at bounding box center [273, 156] width 5 height 4
click at [191, 157] on p "1 - Course Overview" at bounding box center [164, 157] width 69 height 11
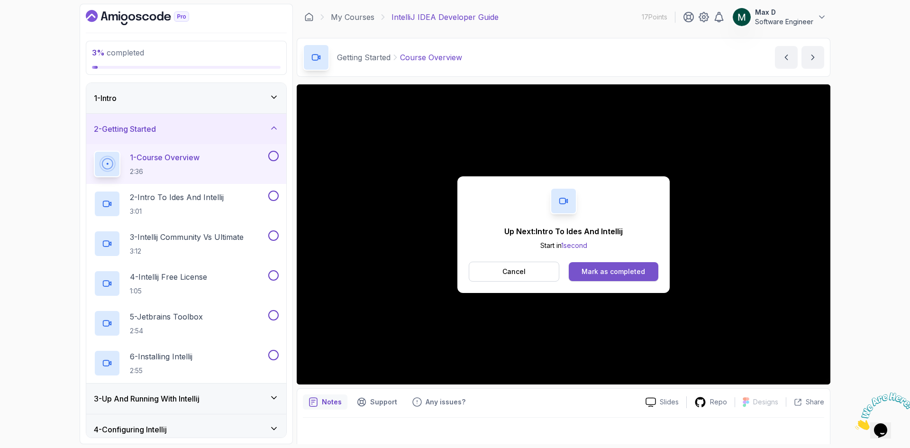
click at [628, 275] on div "Mark as completed" at bounding box center [614, 271] width 64 height 9
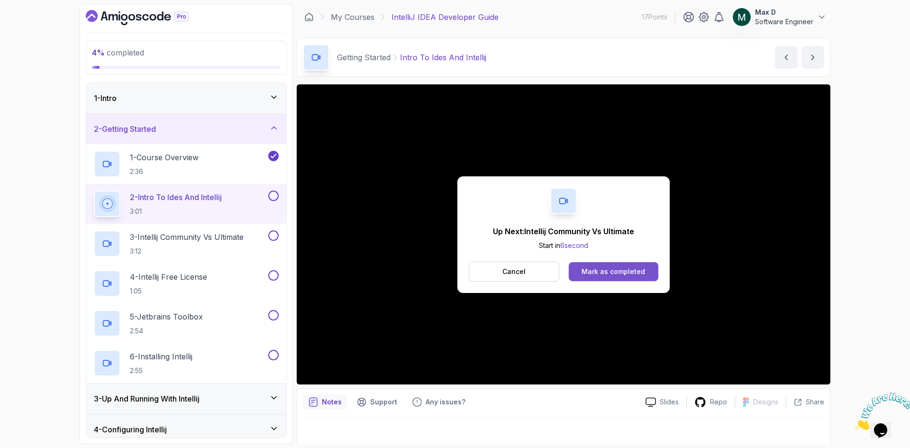
click at [634, 271] on div "Mark as completed" at bounding box center [614, 271] width 64 height 9
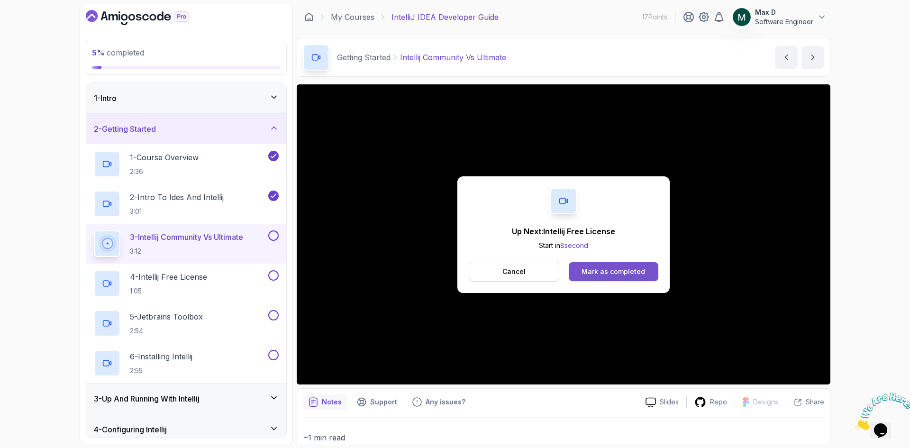
click at [632, 271] on div "Mark as completed" at bounding box center [614, 271] width 64 height 9
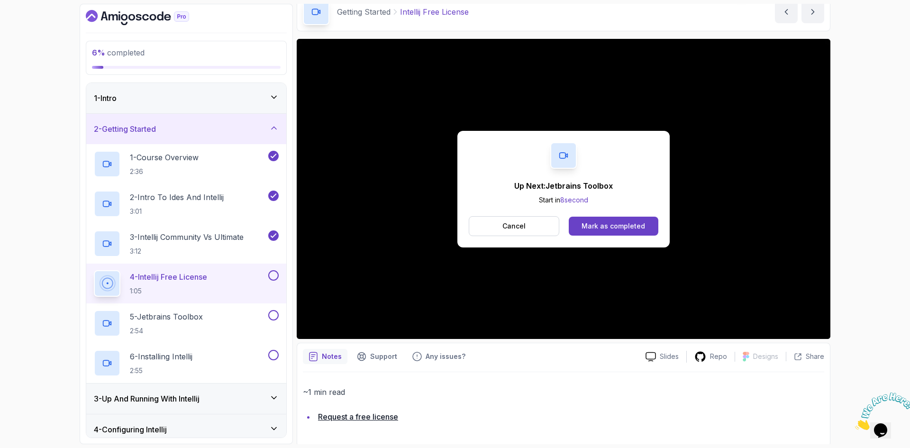
scroll to position [48, 0]
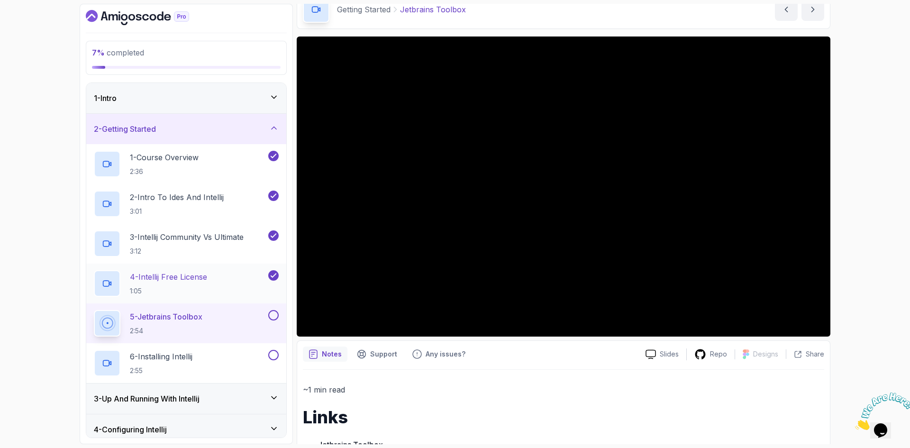
click at [255, 274] on div "4 - Intellij Free License 1:05" at bounding box center [180, 283] width 173 height 27
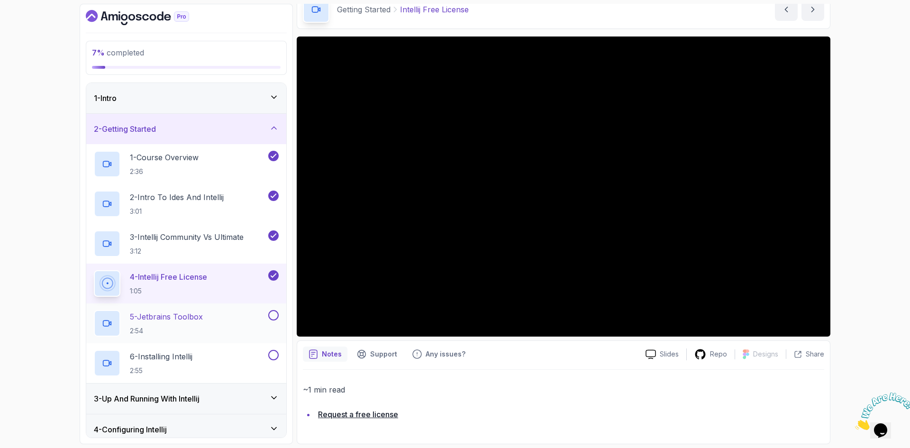
click at [274, 313] on button at bounding box center [273, 315] width 10 height 10
click at [276, 312] on icon at bounding box center [273, 314] width 9 height 9
click at [185, 318] on p "5 - Jetbrains Toolbox" at bounding box center [166, 316] width 73 height 11
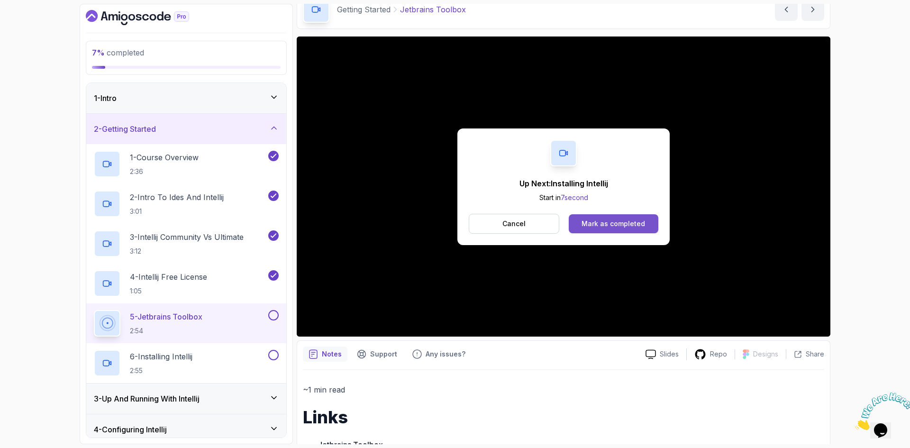
click at [625, 224] on div "Mark as completed" at bounding box center [614, 223] width 64 height 9
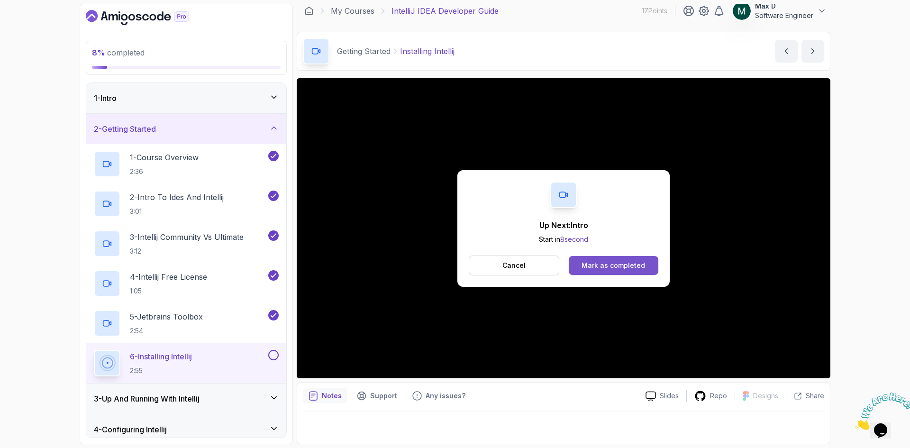
click at [621, 267] on div "Mark as completed" at bounding box center [614, 265] width 64 height 9
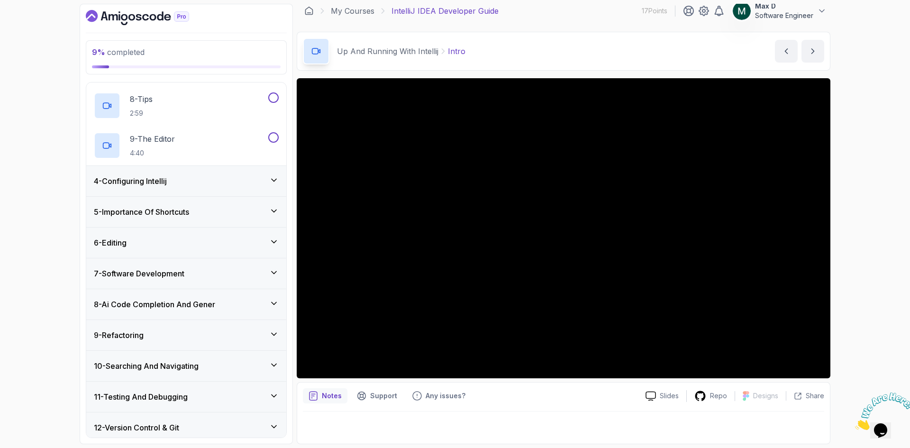
scroll to position [379, 0]
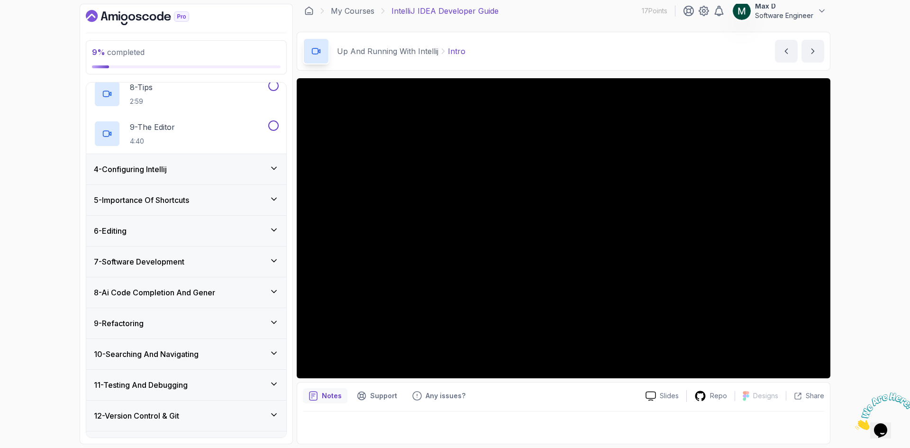
click at [272, 171] on icon at bounding box center [273, 168] width 9 height 9
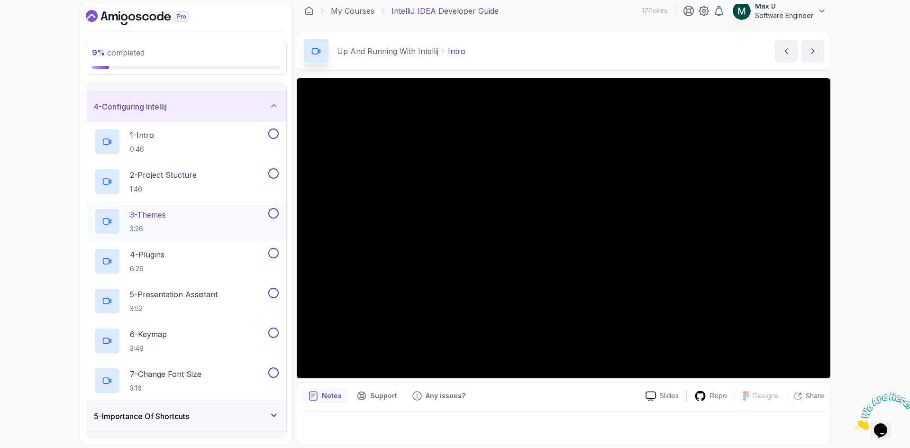
scroll to position [29, 0]
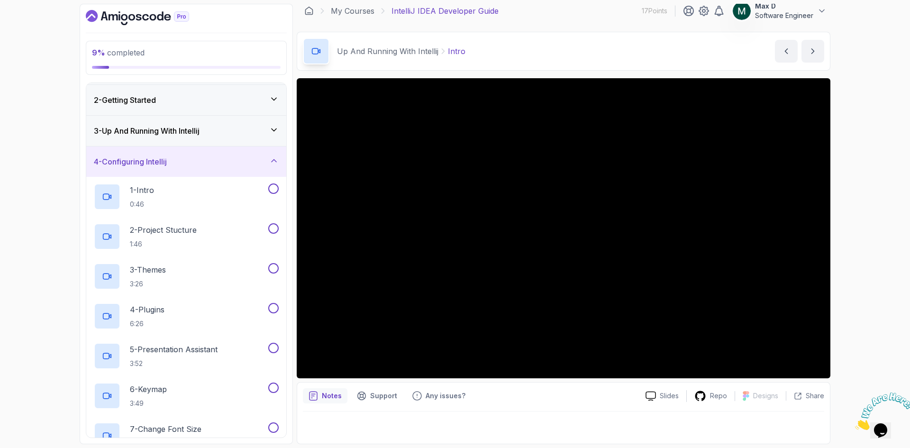
click at [274, 161] on icon at bounding box center [273, 160] width 9 height 9
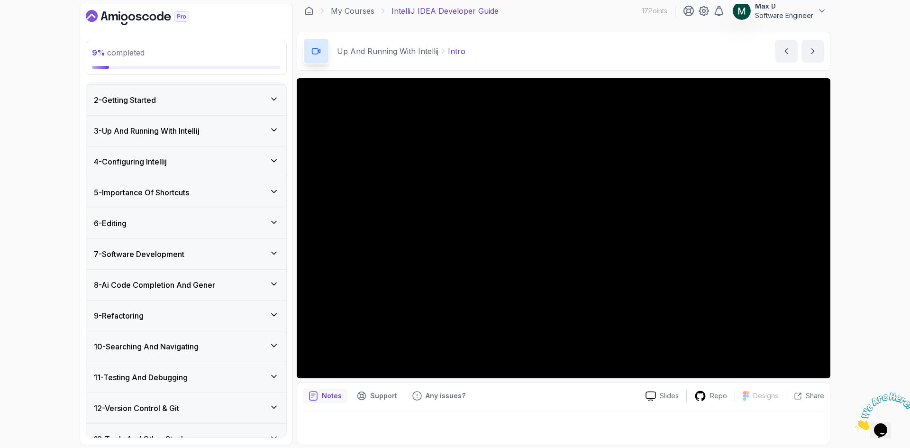
click at [275, 189] on icon at bounding box center [273, 191] width 9 height 9
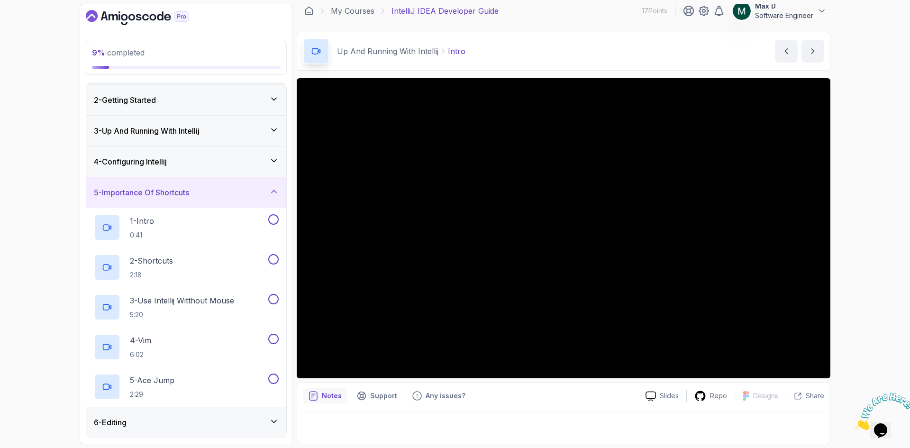
click at [273, 189] on icon at bounding box center [273, 191] width 9 height 9
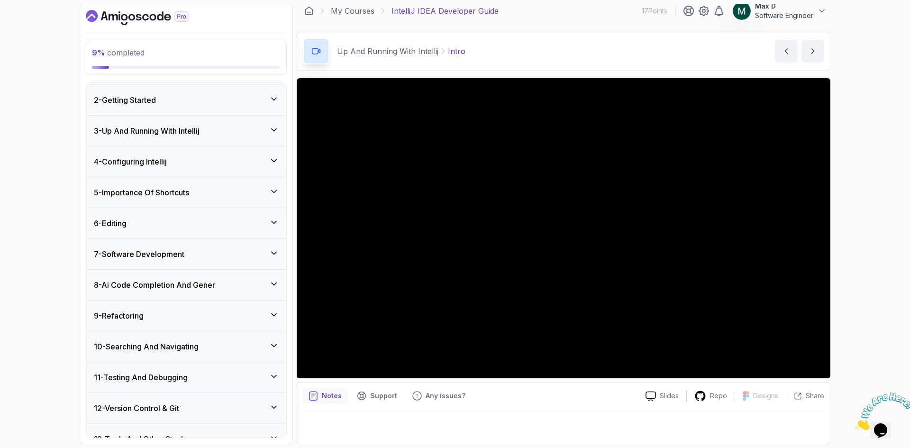
click at [273, 222] on icon at bounding box center [274, 222] width 5 height 2
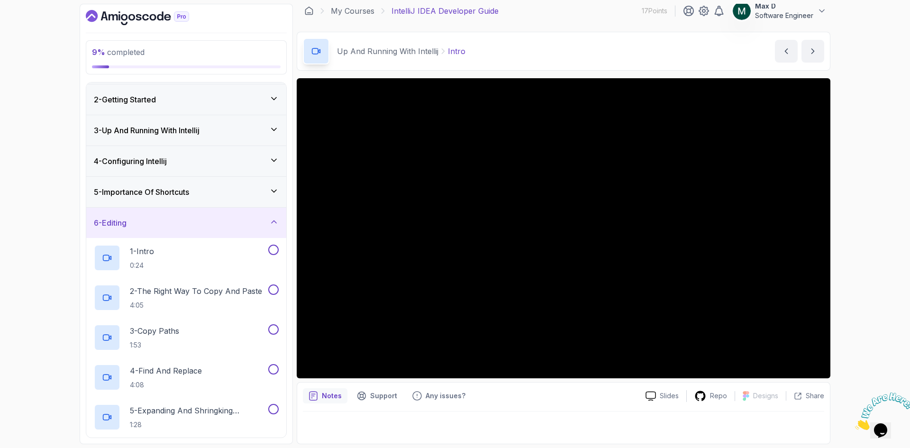
click at [273, 220] on icon at bounding box center [273, 221] width 9 height 9
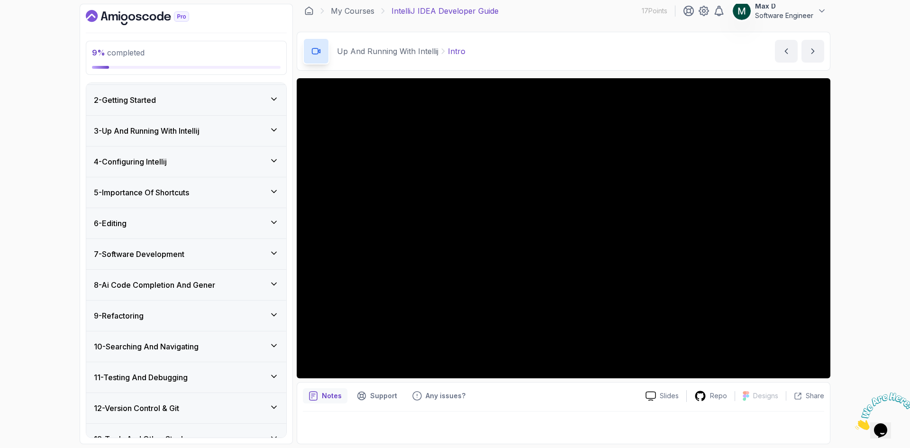
scroll to position [76, 0]
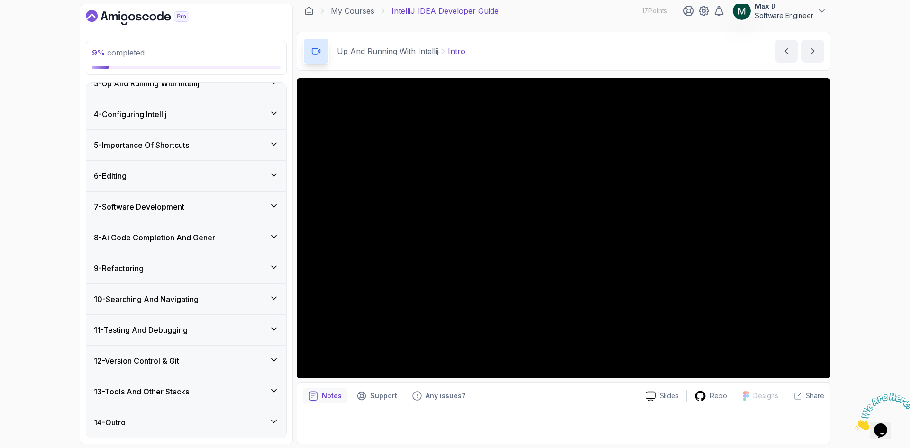
click at [275, 204] on icon at bounding box center [273, 205] width 9 height 9
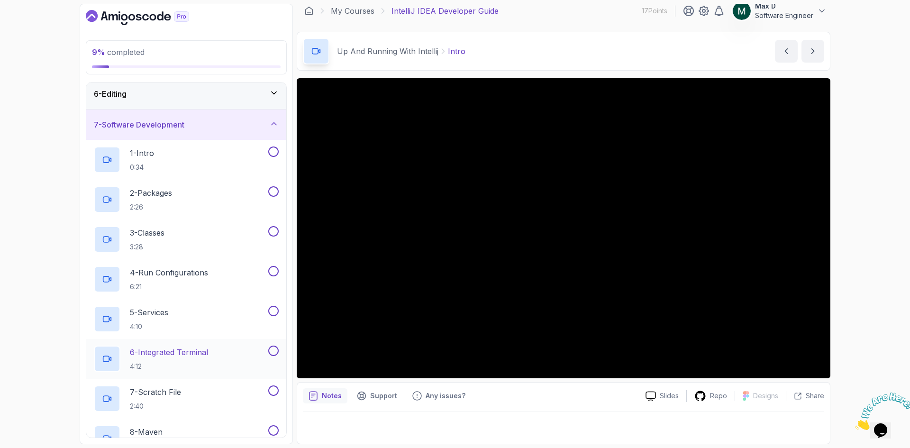
scroll to position [124, 0]
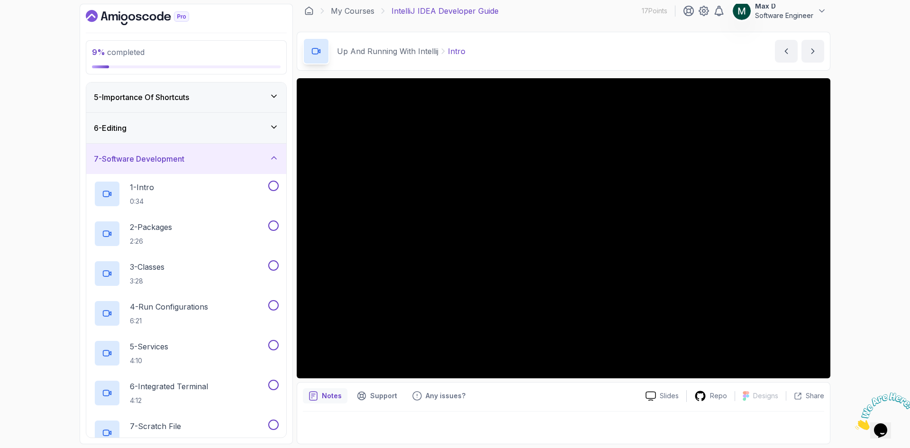
click at [275, 157] on icon at bounding box center [274, 158] width 5 height 2
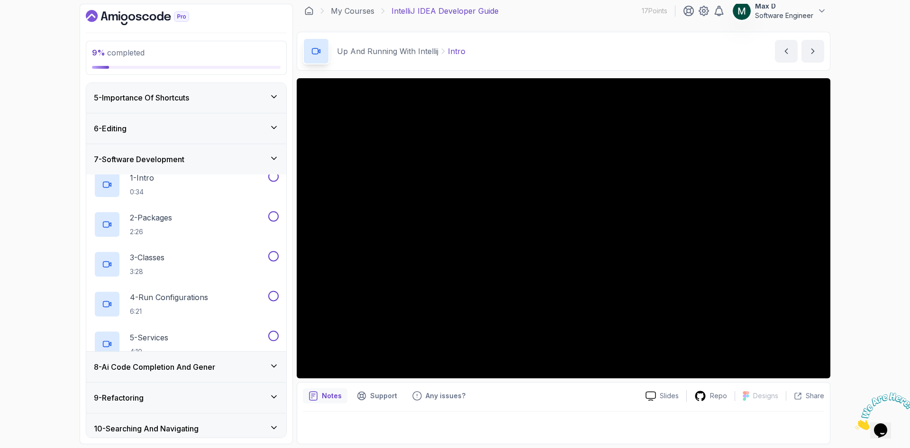
scroll to position [76, 0]
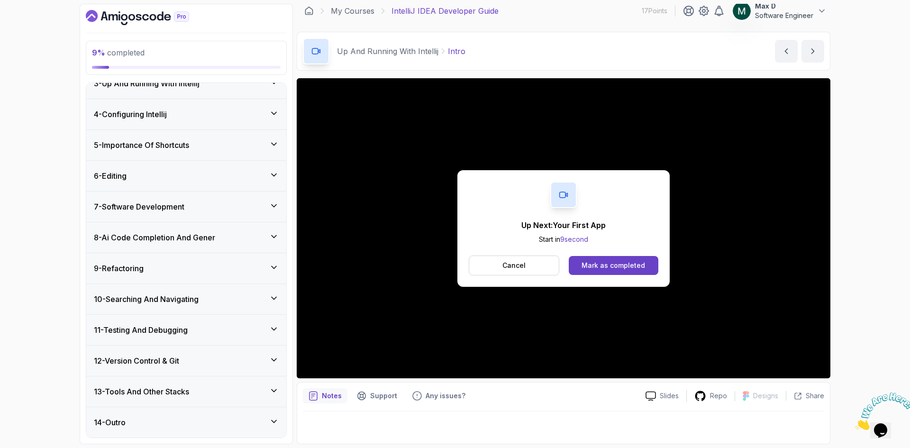
click at [273, 233] on icon at bounding box center [273, 236] width 9 height 9
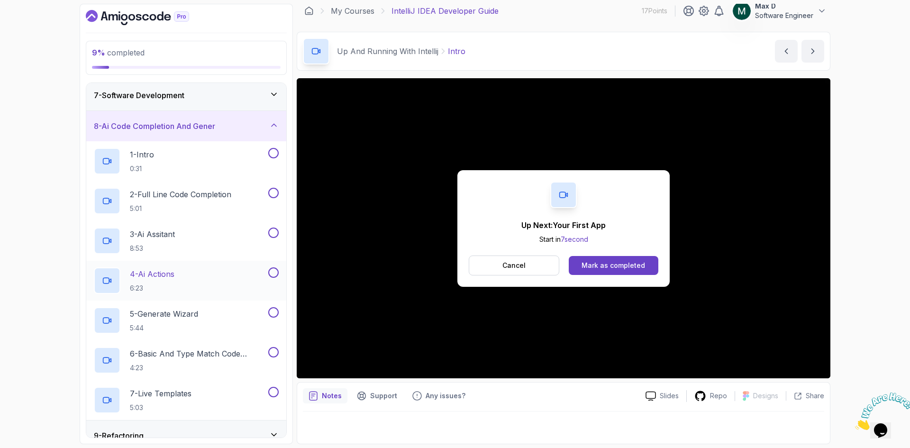
scroll to position [171, 0]
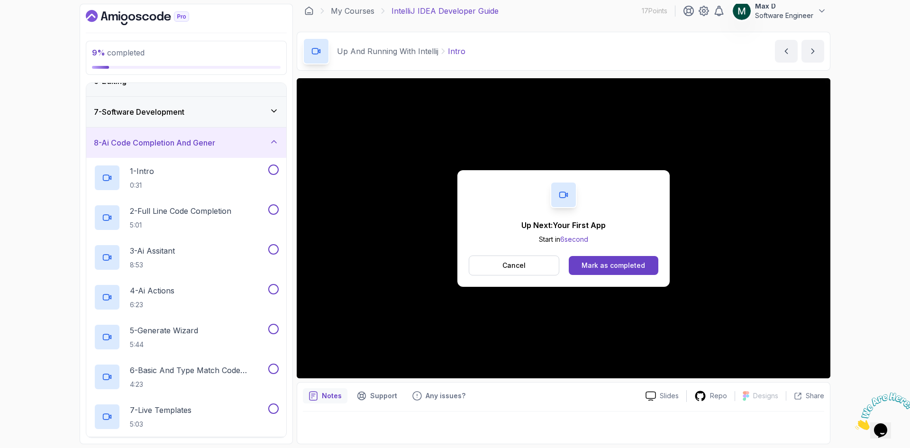
click at [273, 137] on icon at bounding box center [273, 141] width 9 height 9
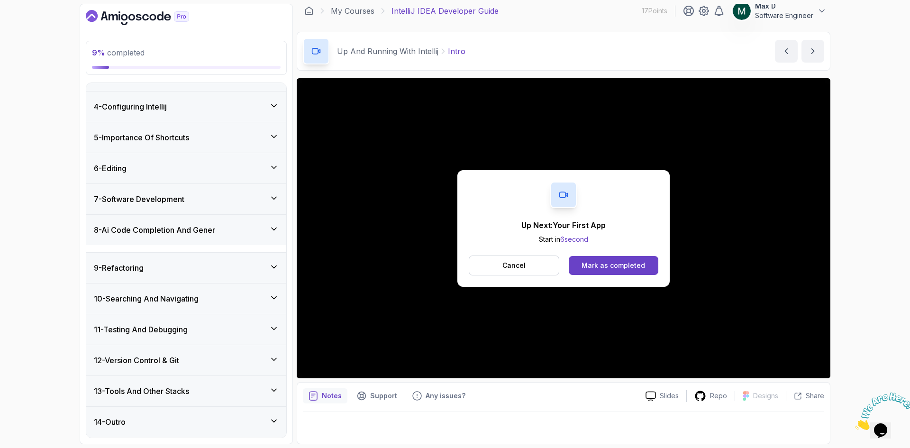
scroll to position [76, 0]
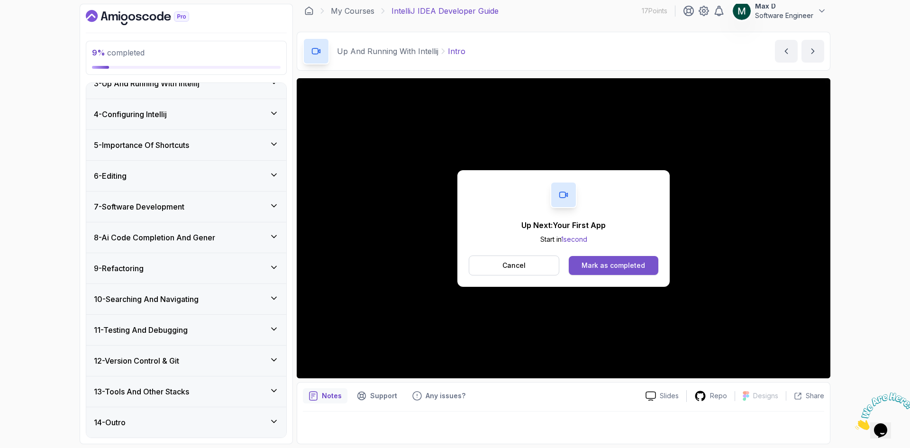
click at [617, 263] on div "Mark as completed" at bounding box center [614, 265] width 64 height 9
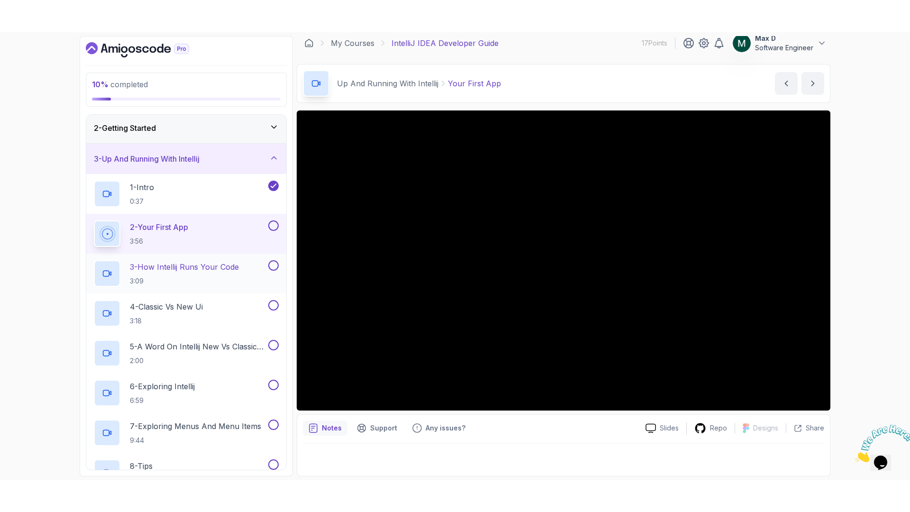
scroll to position [29, 0]
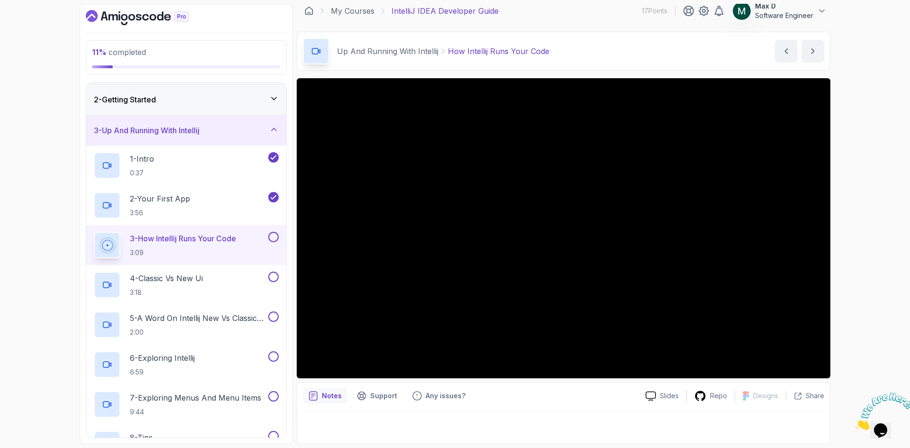
click at [207, 236] on p "3 - How Intellij Runs Your Code" at bounding box center [183, 238] width 106 height 11
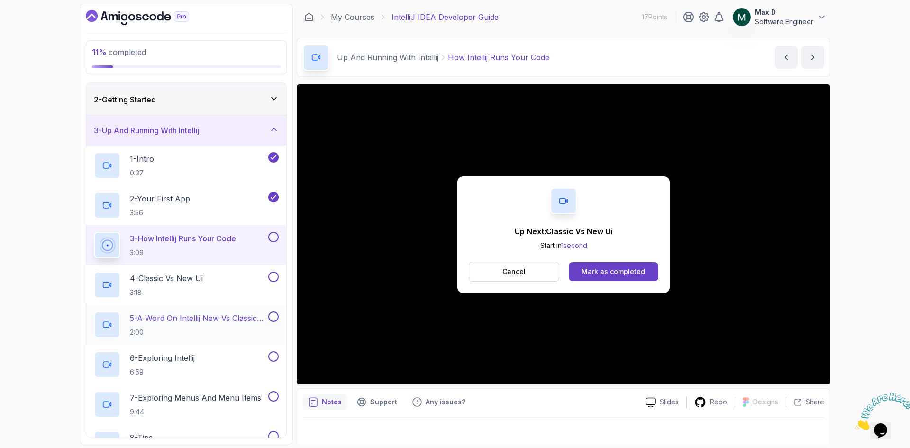
scroll to position [76, 0]
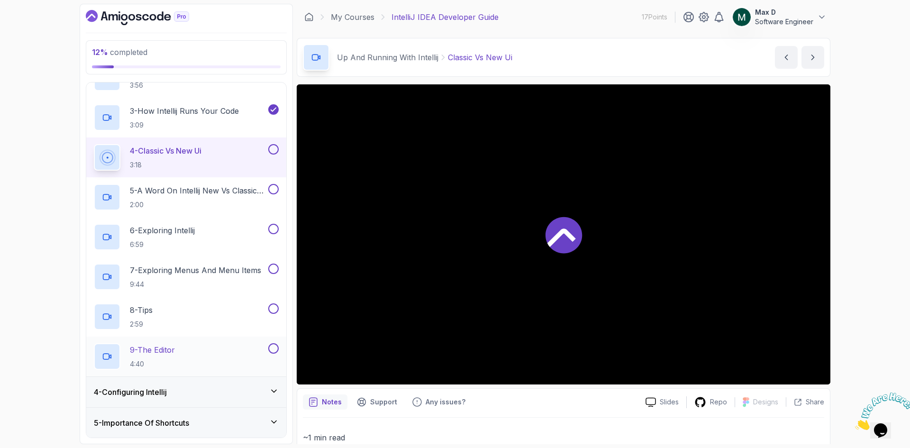
scroll to position [171, 0]
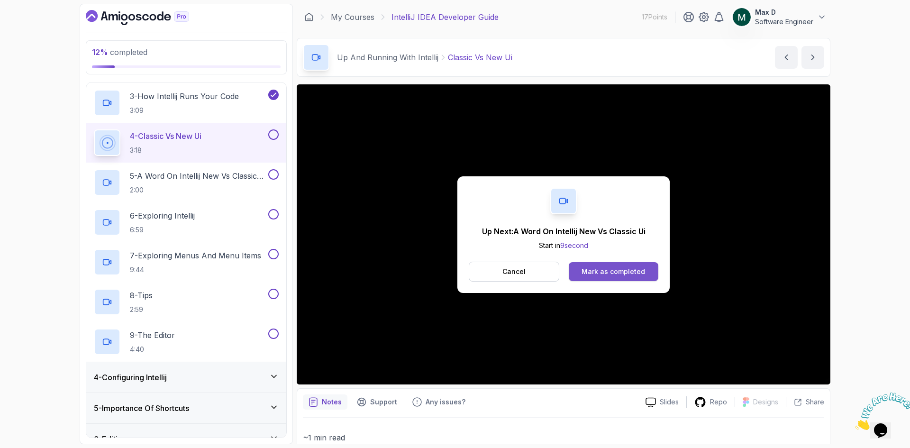
click at [632, 268] on div "Mark as completed" at bounding box center [614, 271] width 64 height 9
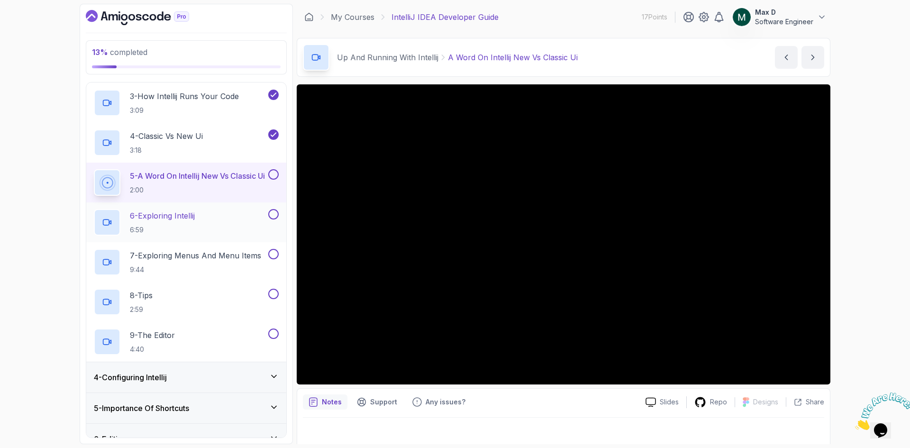
click at [160, 214] on p "6 - Exploring Intellij" at bounding box center [162, 215] width 65 height 11
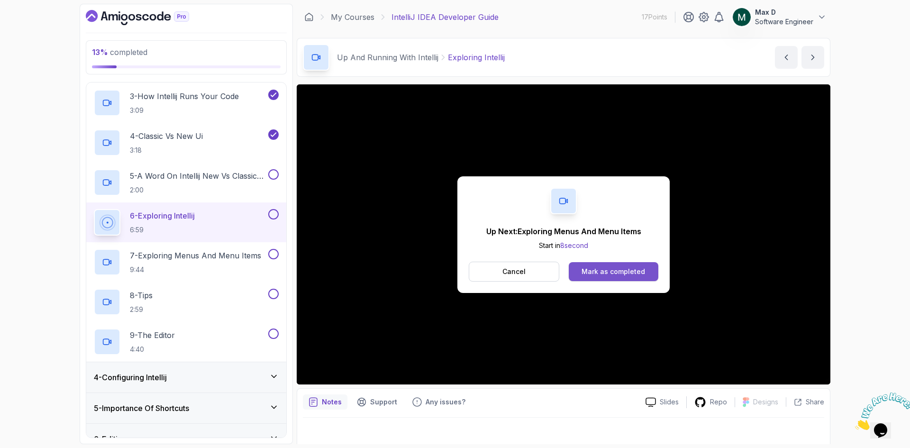
click at [632, 273] on div "Mark as completed" at bounding box center [614, 271] width 64 height 9
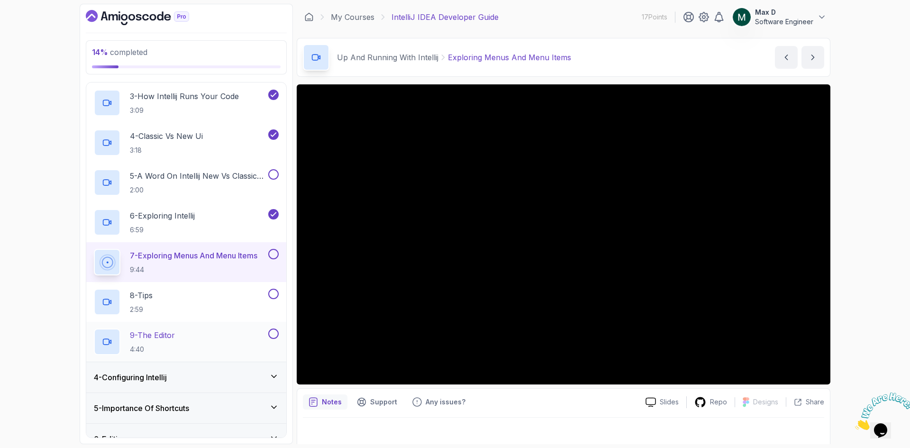
click at [274, 330] on button at bounding box center [273, 333] width 10 height 10
click at [271, 338] on icon at bounding box center [273, 333] width 9 height 9
click at [268, 252] on div at bounding box center [272, 254] width 12 height 10
click at [275, 254] on button at bounding box center [273, 254] width 10 height 10
click at [173, 334] on p "9 - The Editor" at bounding box center [152, 334] width 45 height 11
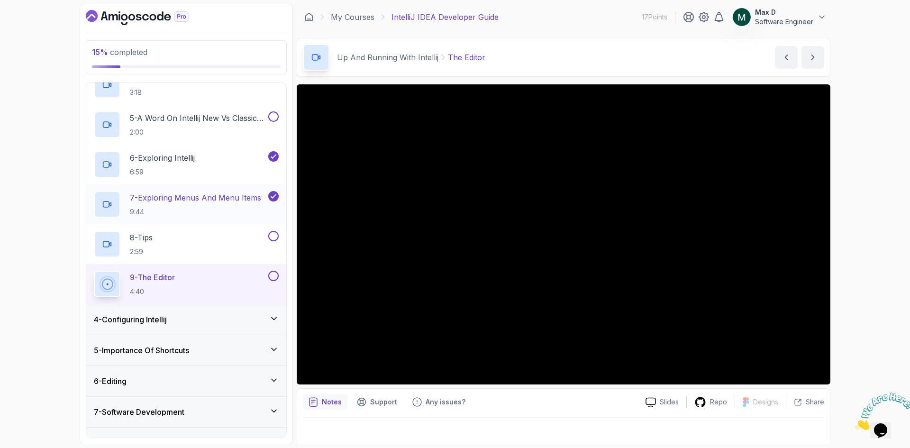
scroll to position [237, 0]
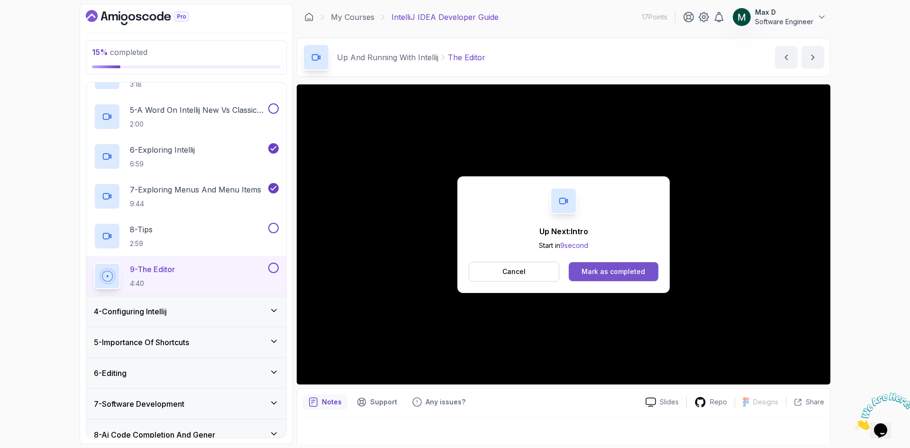
click at [616, 269] on div "Mark as completed" at bounding box center [614, 271] width 64 height 9
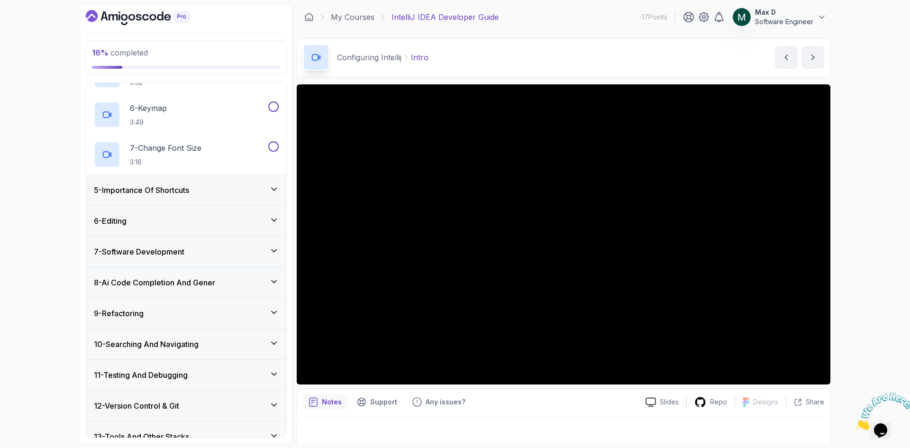
scroll to position [332, 0]
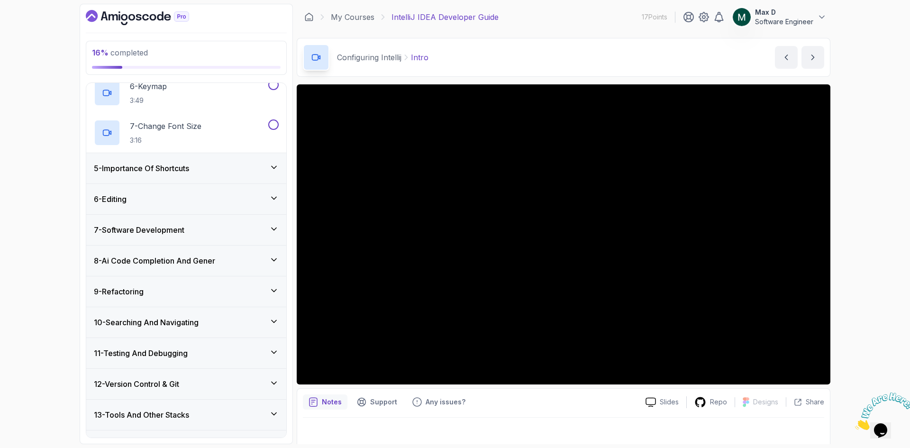
click at [277, 196] on icon at bounding box center [273, 197] width 9 height 9
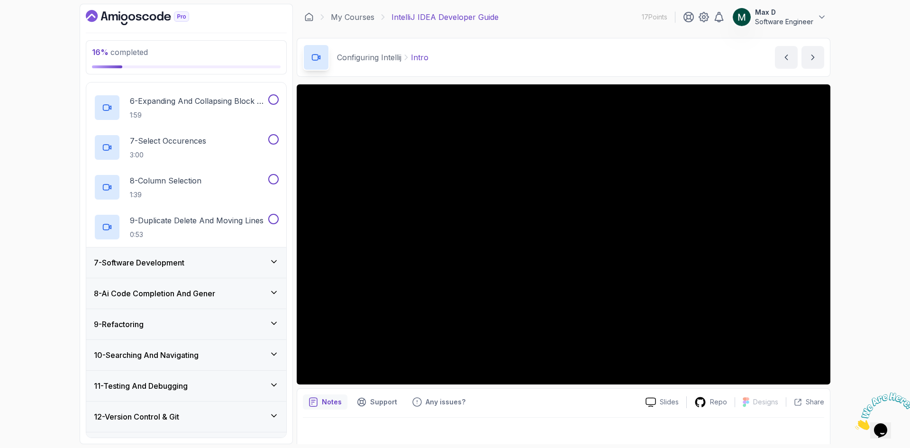
scroll to position [408, 0]
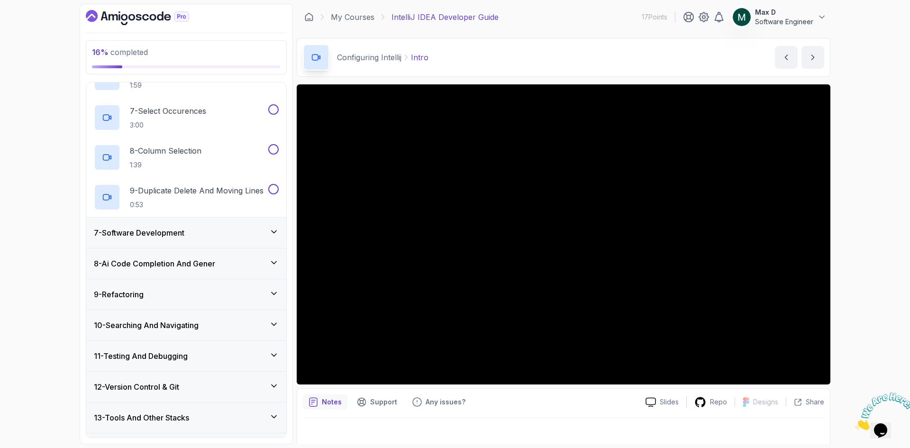
click at [272, 229] on icon at bounding box center [273, 231] width 9 height 9
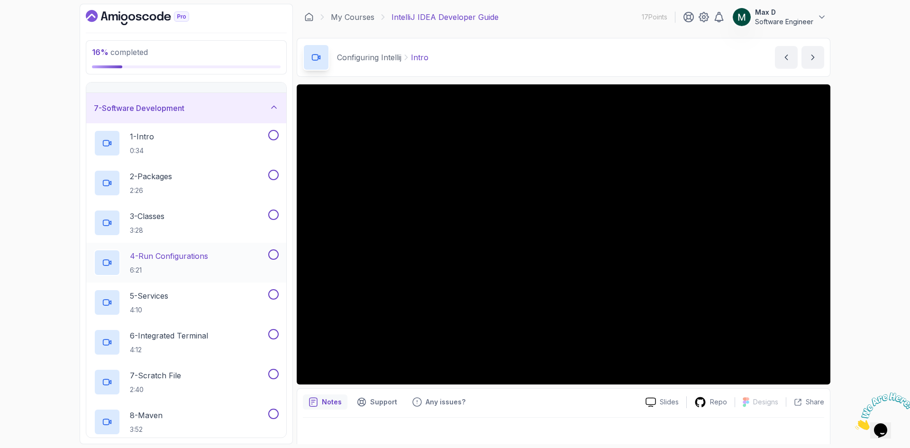
scroll to position [0, 0]
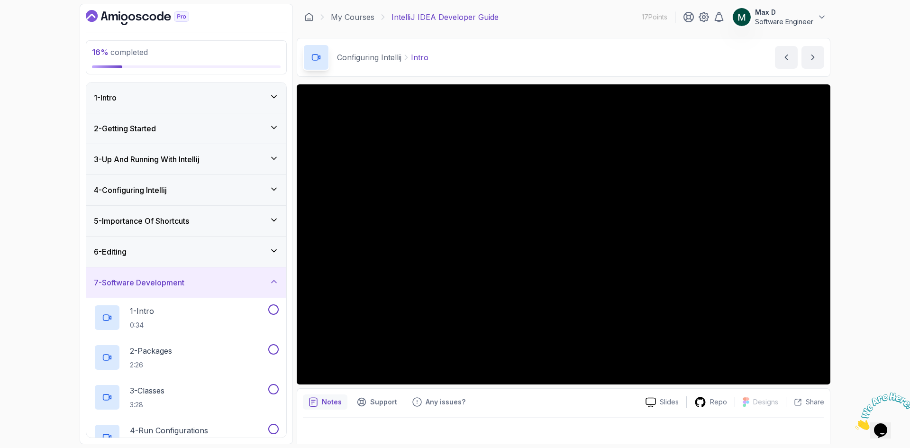
click at [274, 250] on icon at bounding box center [273, 250] width 9 height 9
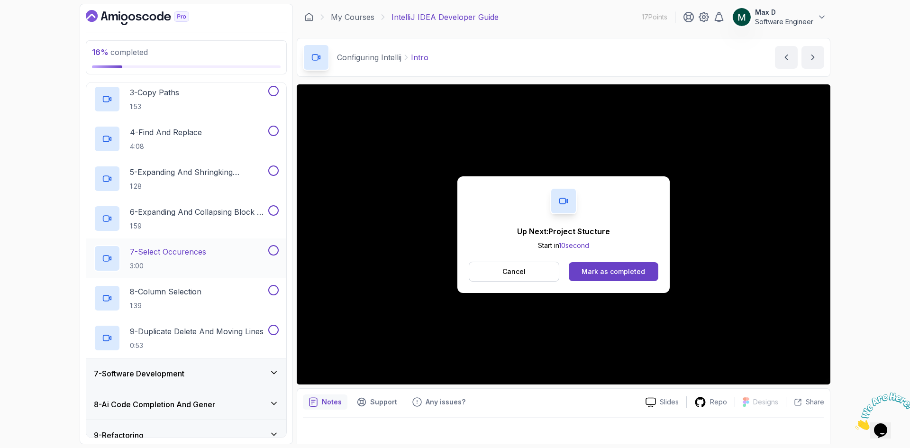
scroll to position [284, 0]
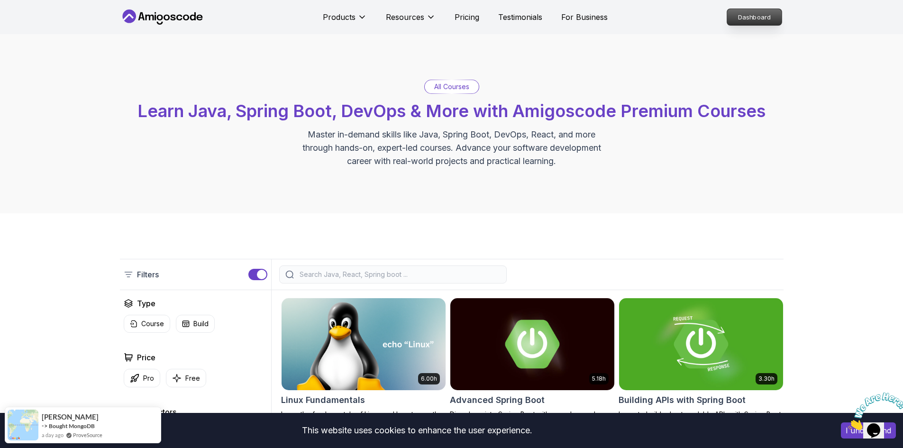
click at [736, 18] on p "Dashboard" at bounding box center [754, 17] width 55 height 16
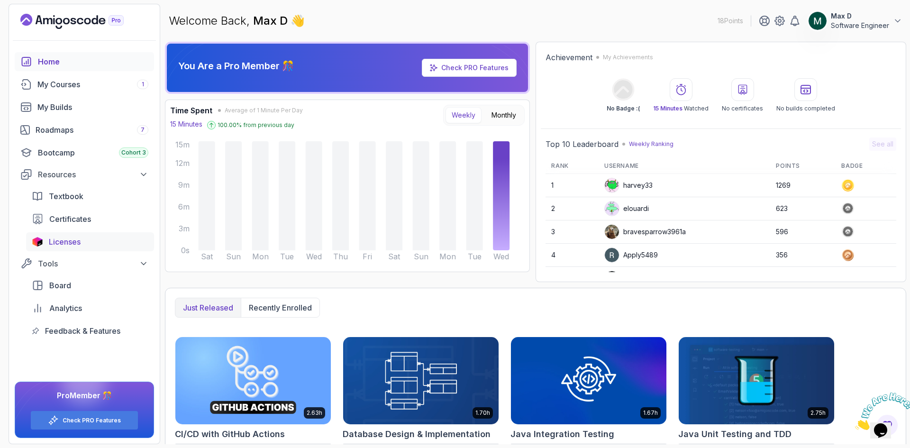
click at [71, 241] on span "Licenses" at bounding box center [65, 241] width 32 height 11
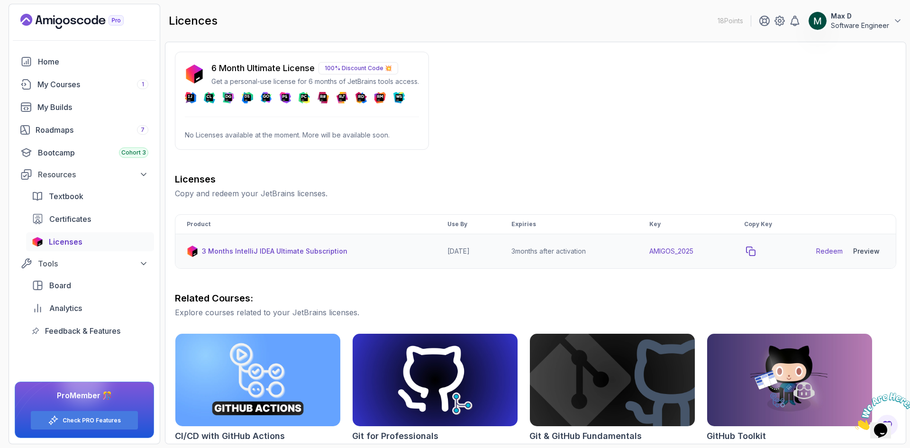
click at [755, 250] on icon "copy-button" at bounding box center [750, 251] width 9 height 9
